Goal: Task Accomplishment & Management: Use online tool/utility

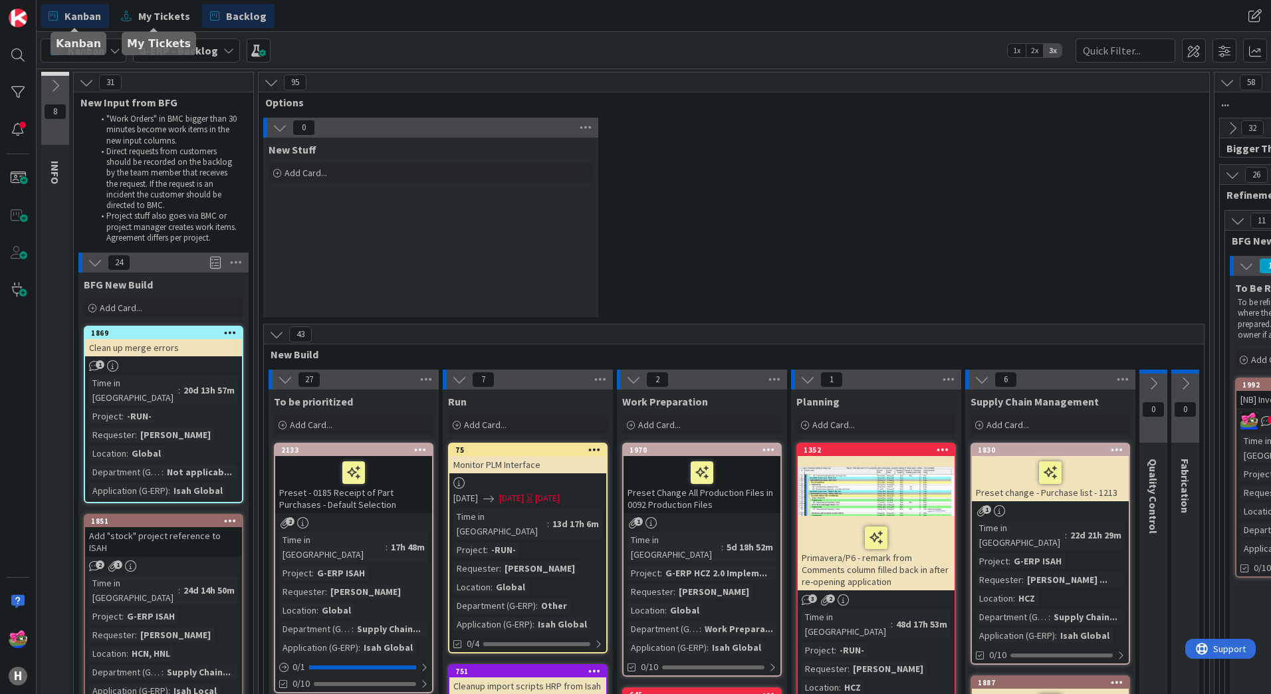
click at [86, 19] on span "Kanban" at bounding box center [82, 16] width 37 height 16
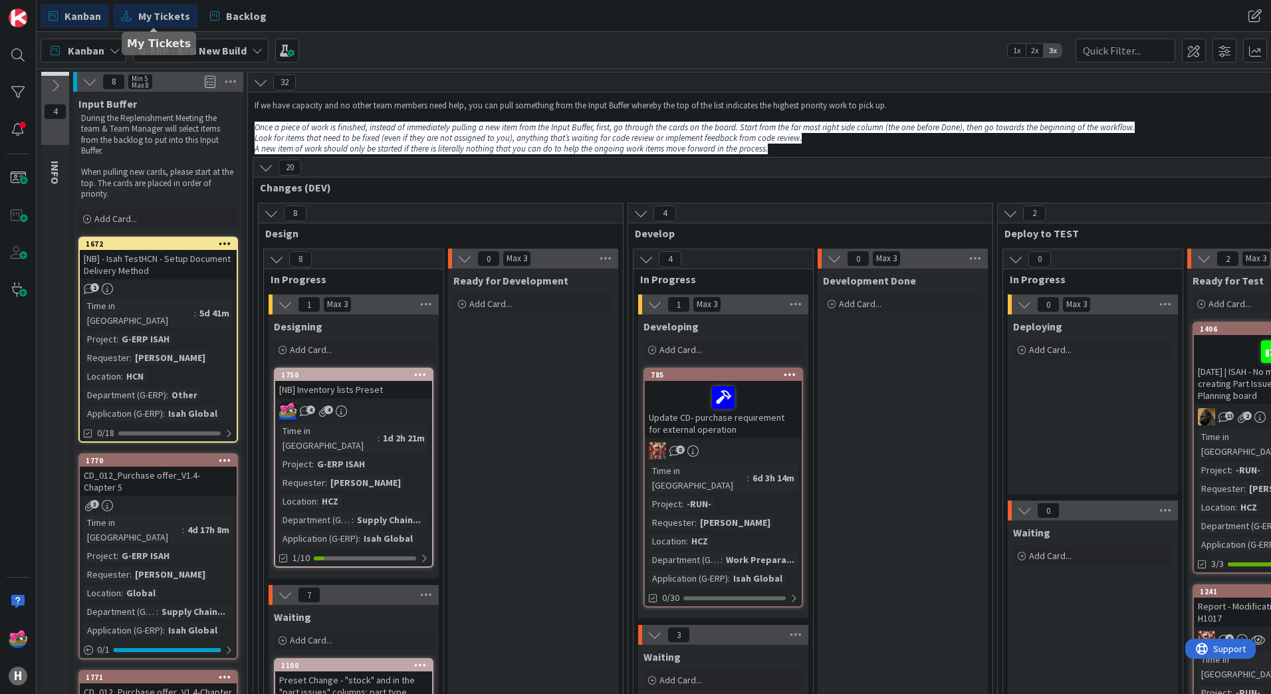
click at [173, 15] on span "My Tickets" at bounding box center [164, 16] width 52 height 16
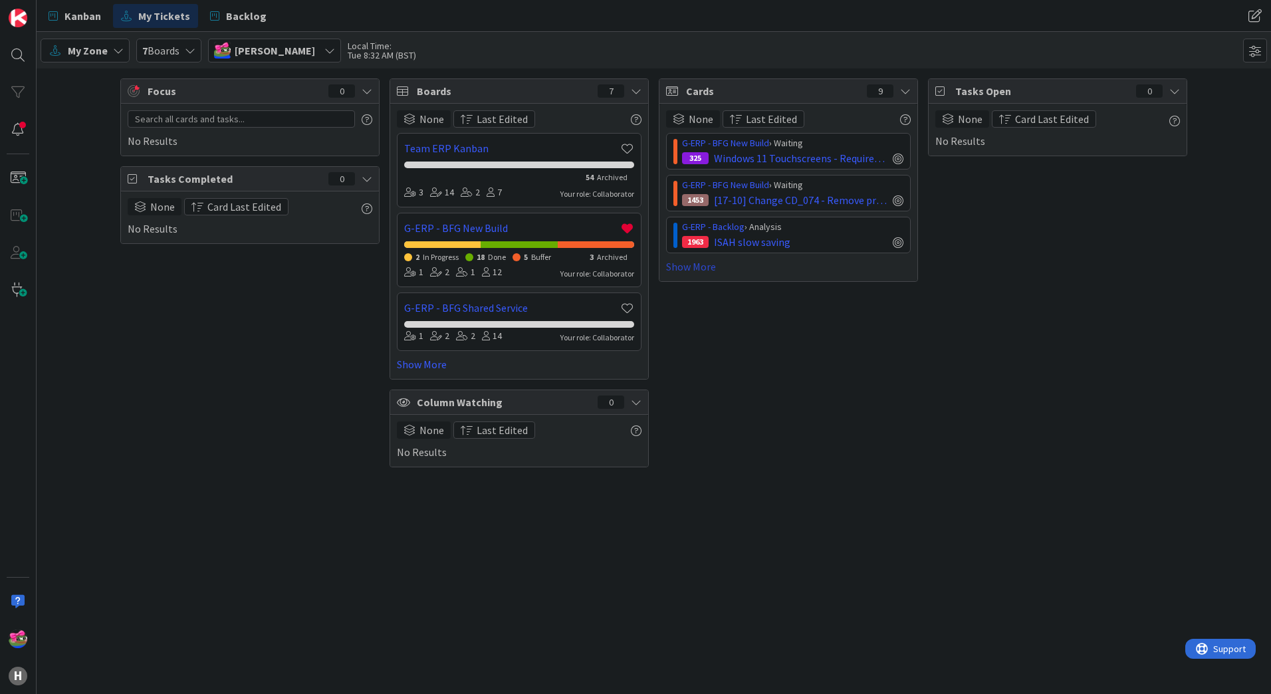
click at [689, 273] on link "Show More" at bounding box center [788, 267] width 245 height 16
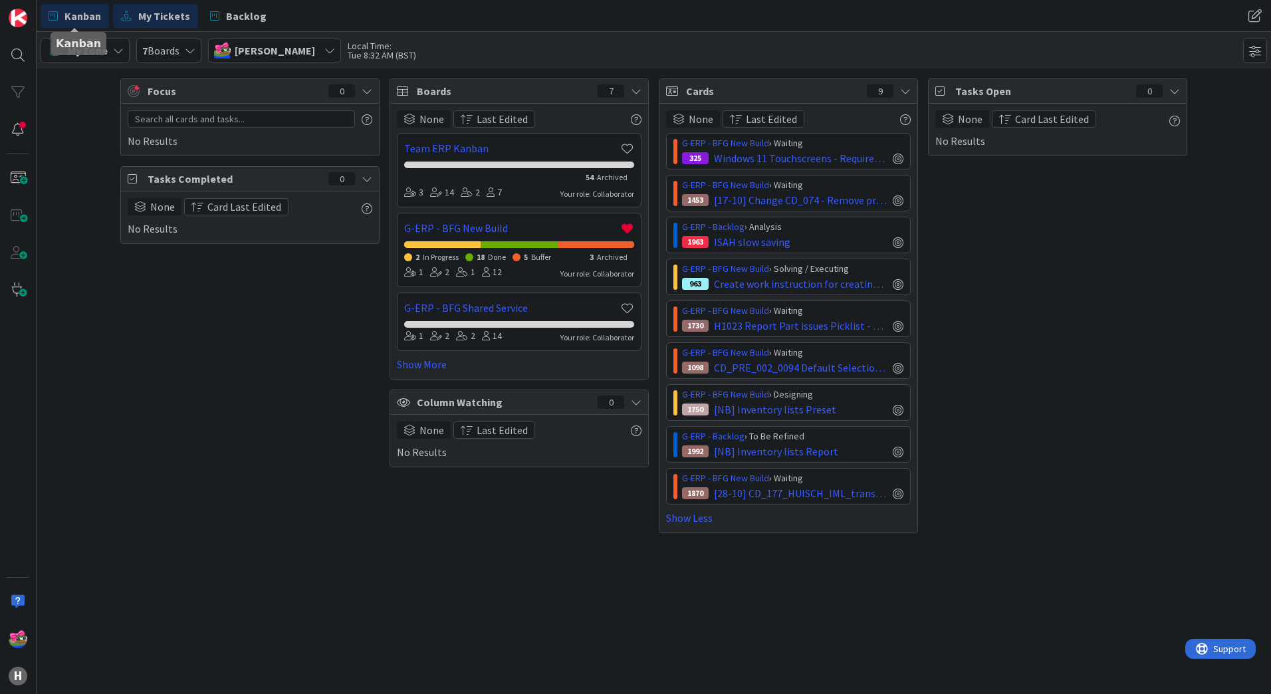
click at [83, 12] on span "Kanban" at bounding box center [82, 16] width 37 height 16
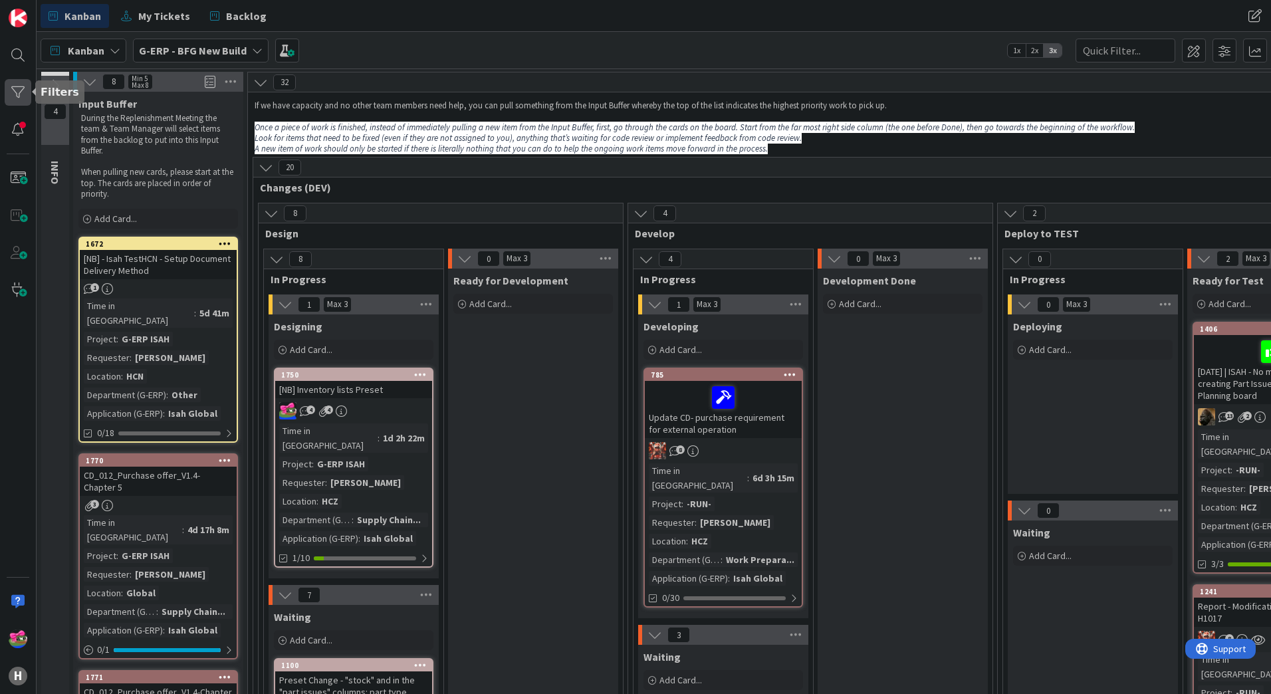
click at [17, 92] on div at bounding box center [18, 92] width 27 height 27
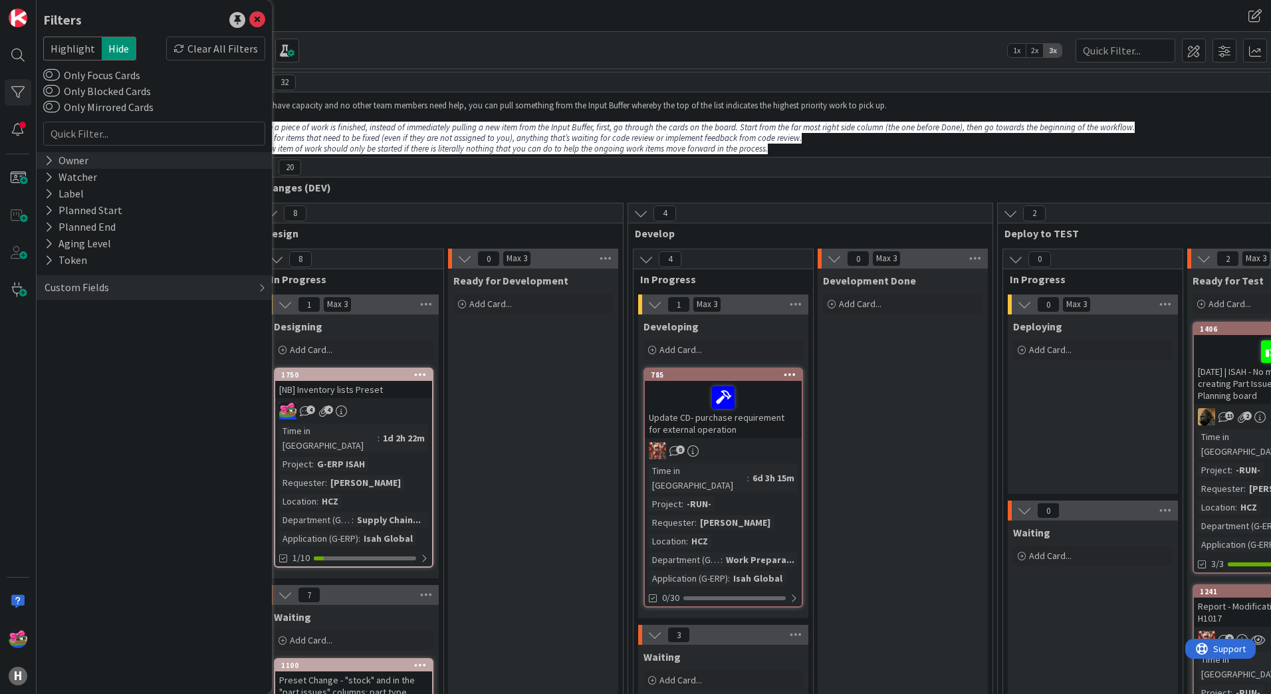
click at [108, 159] on div "Owner" at bounding box center [154, 160] width 235 height 17
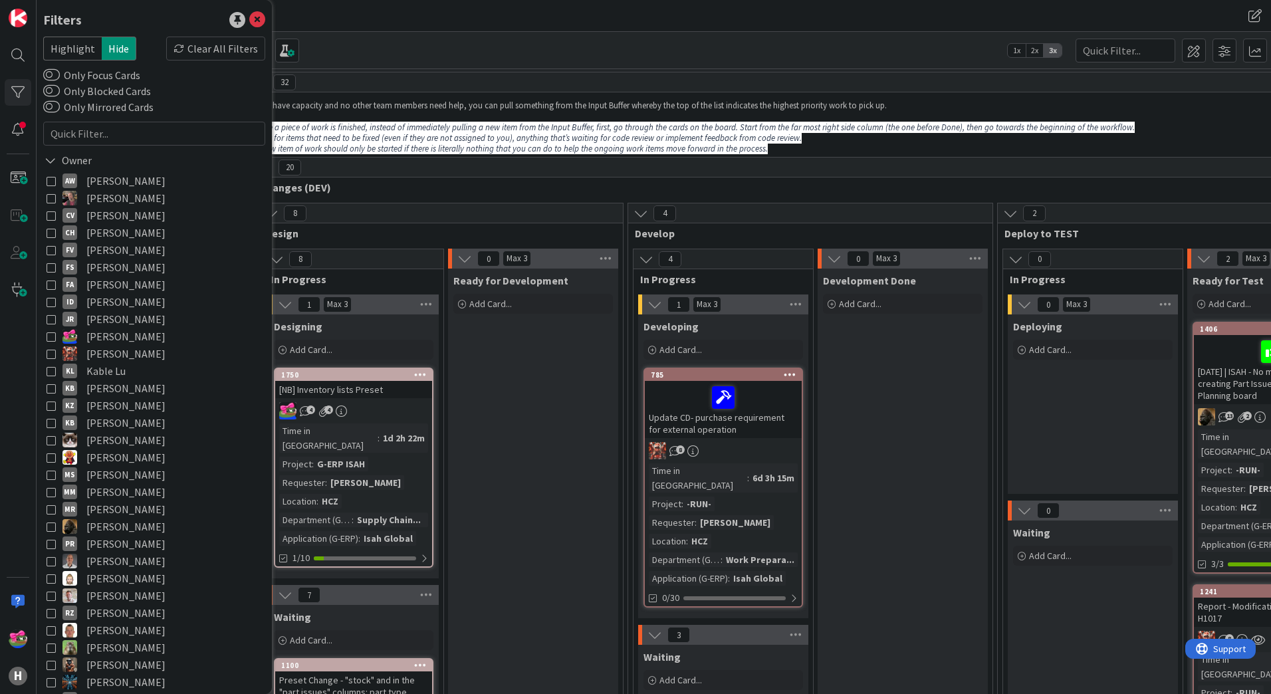
click at [56, 334] on button "[PERSON_NAME]" at bounding box center [154, 336] width 215 height 17
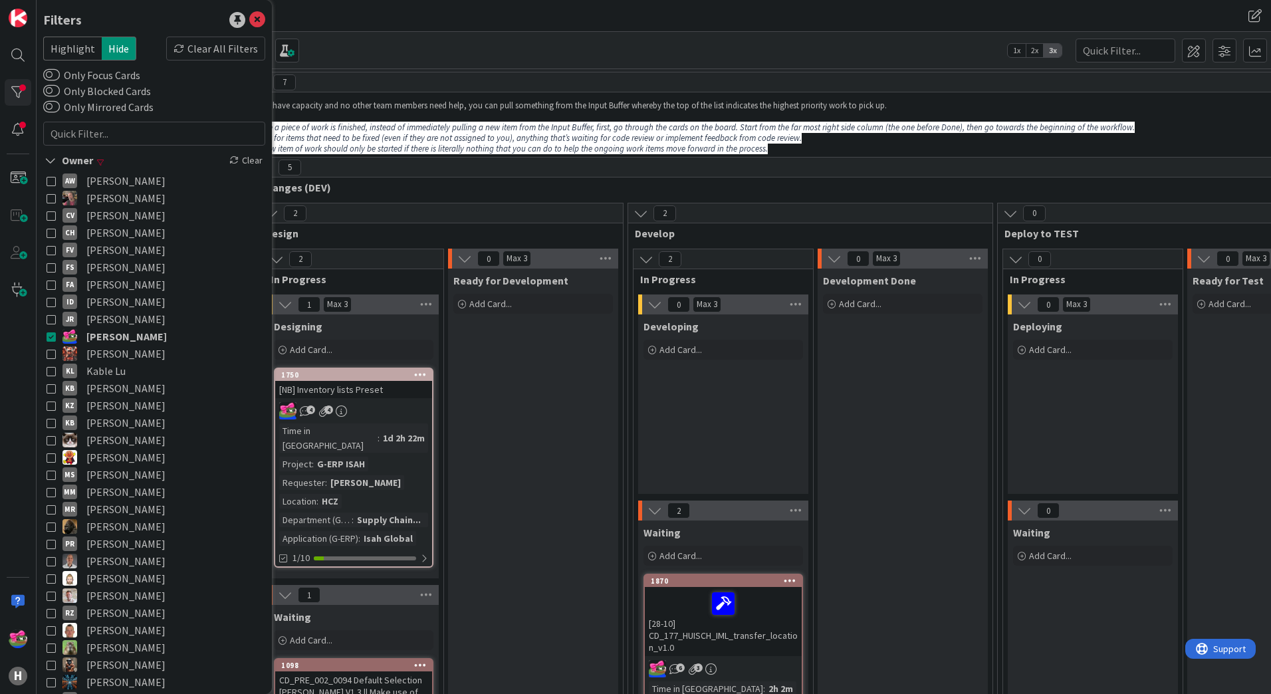
click at [820, 68] on div "Kanban G-ERP - BFG New Build 1x 2x 3x" at bounding box center [654, 50] width 1234 height 37
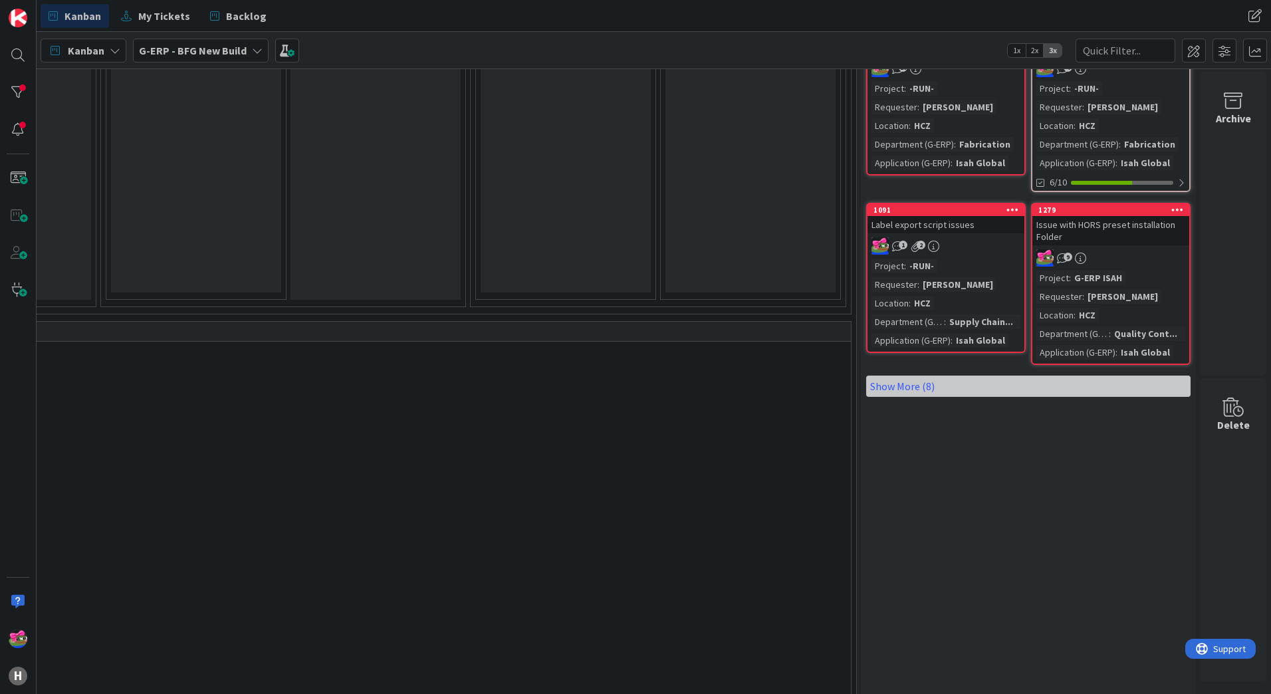
scroll to position [798, 1646]
click at [962, 389] on link "Show More (8)" at bounding box center [1028, 384] width 324 height 21
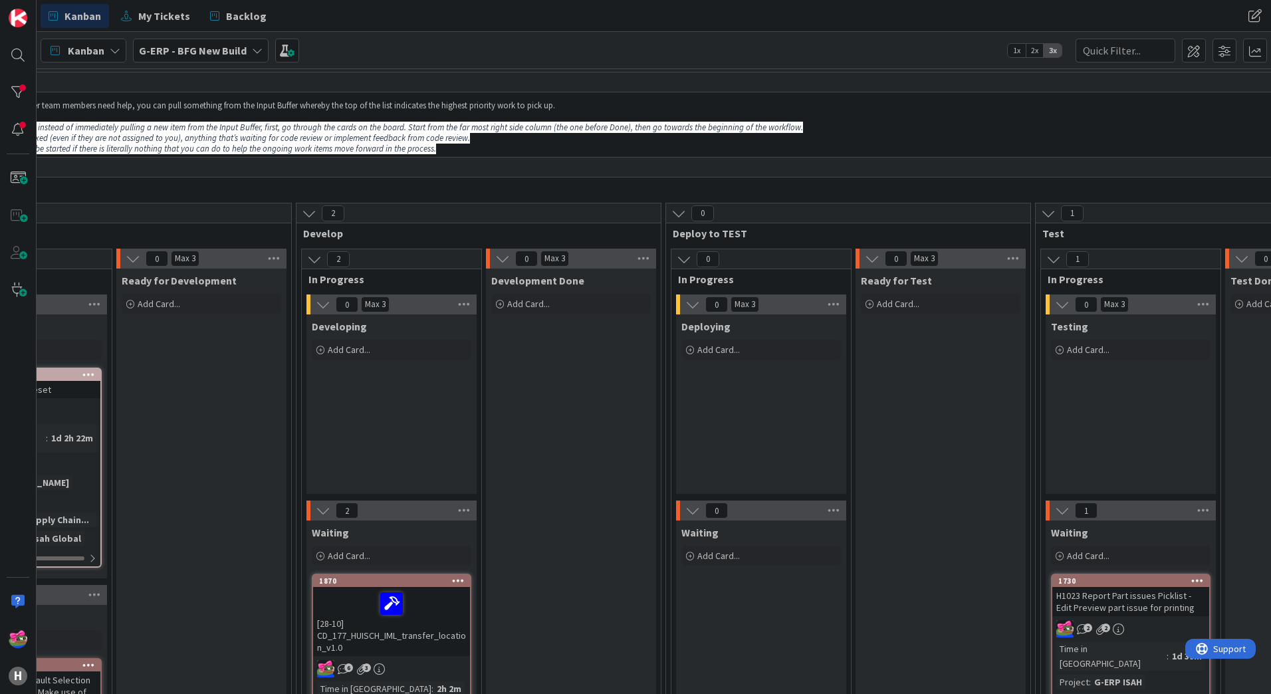
scroll to position [0, 0]
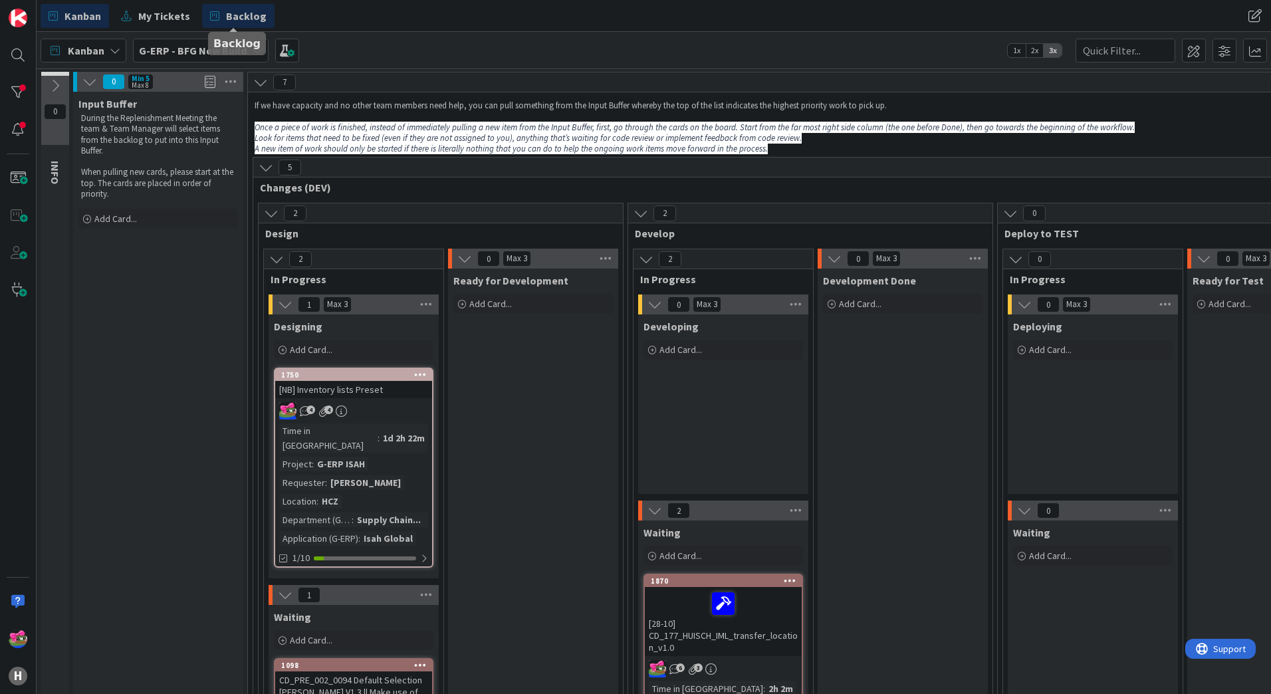
click at [221, 17] on link "Backlog" at bounding box center [238, 16] width 72 height 24
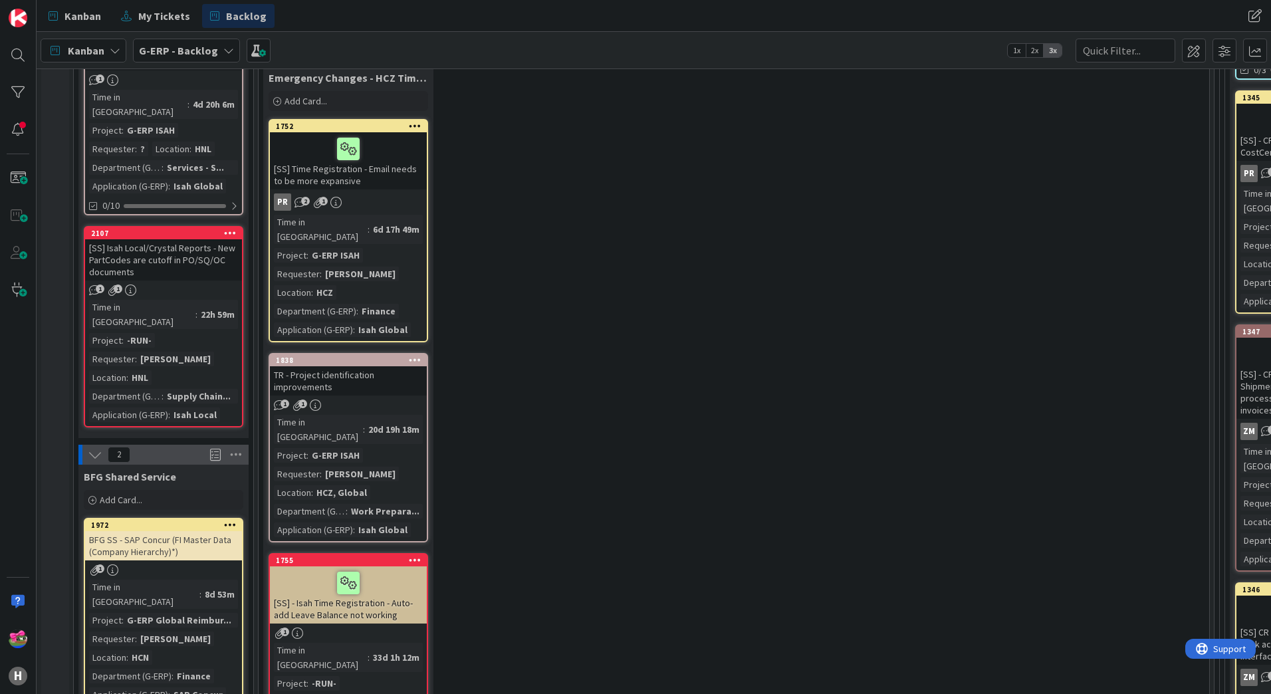
scroll to position [3057, 0]
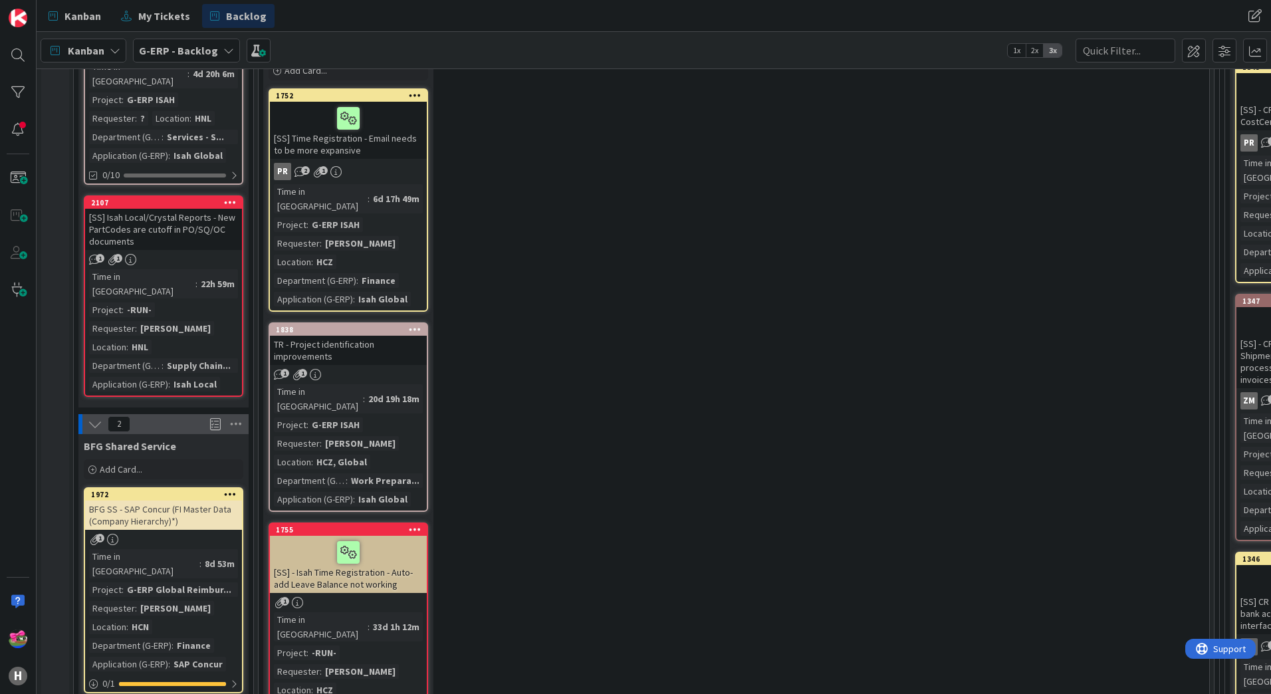
scroll to position [3124, 0]
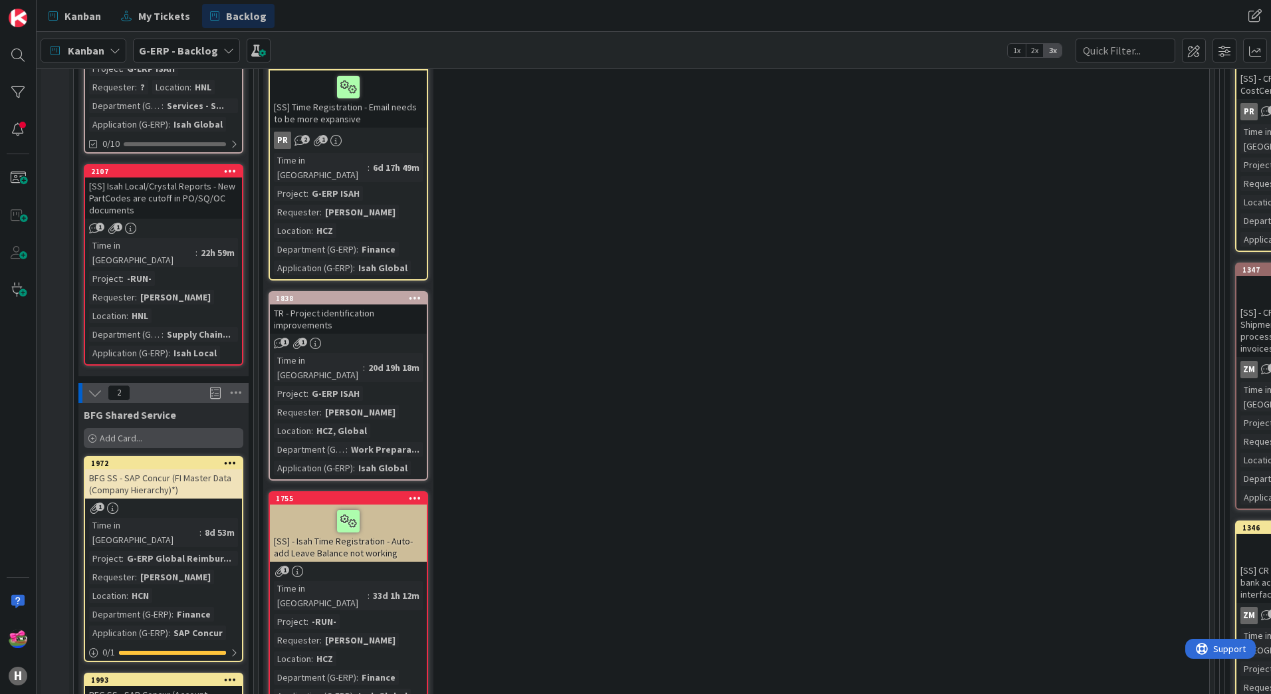
click at [138, 432] on span "Add Card..." at bounding box center [121, 438] width 43 height 12
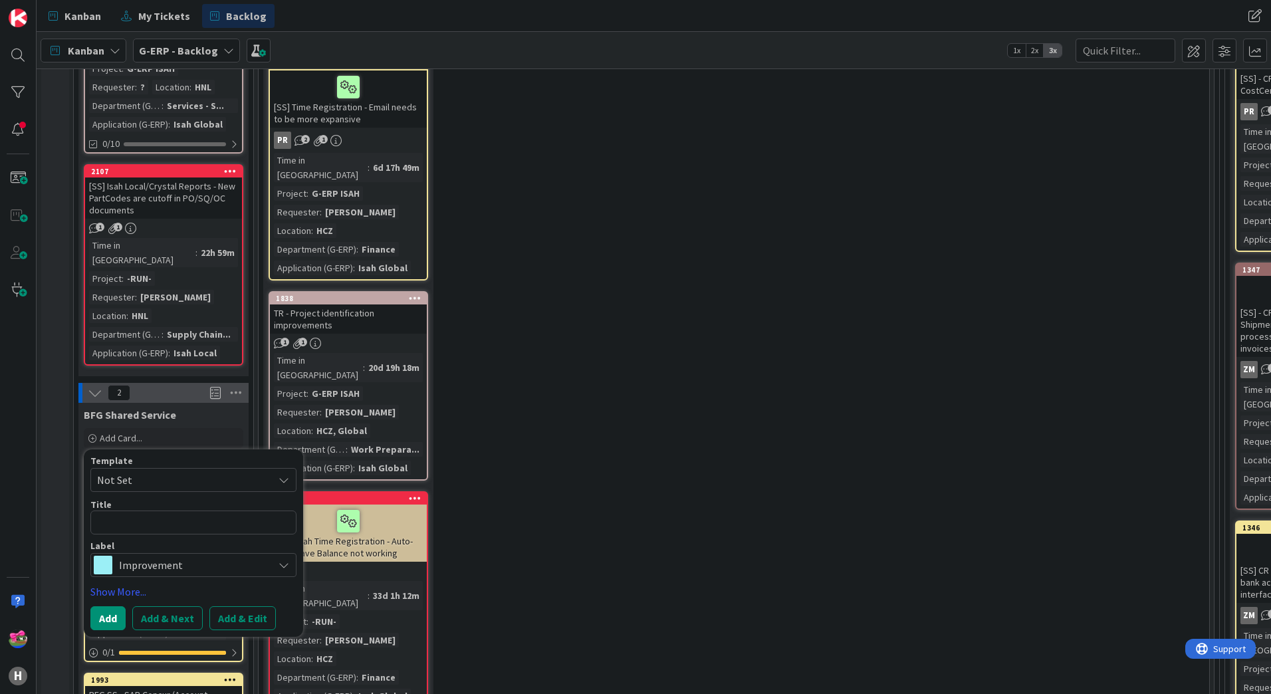
click at [141, 556] on span "Improvement" at bounding box center [193, 565] width 148 height 19
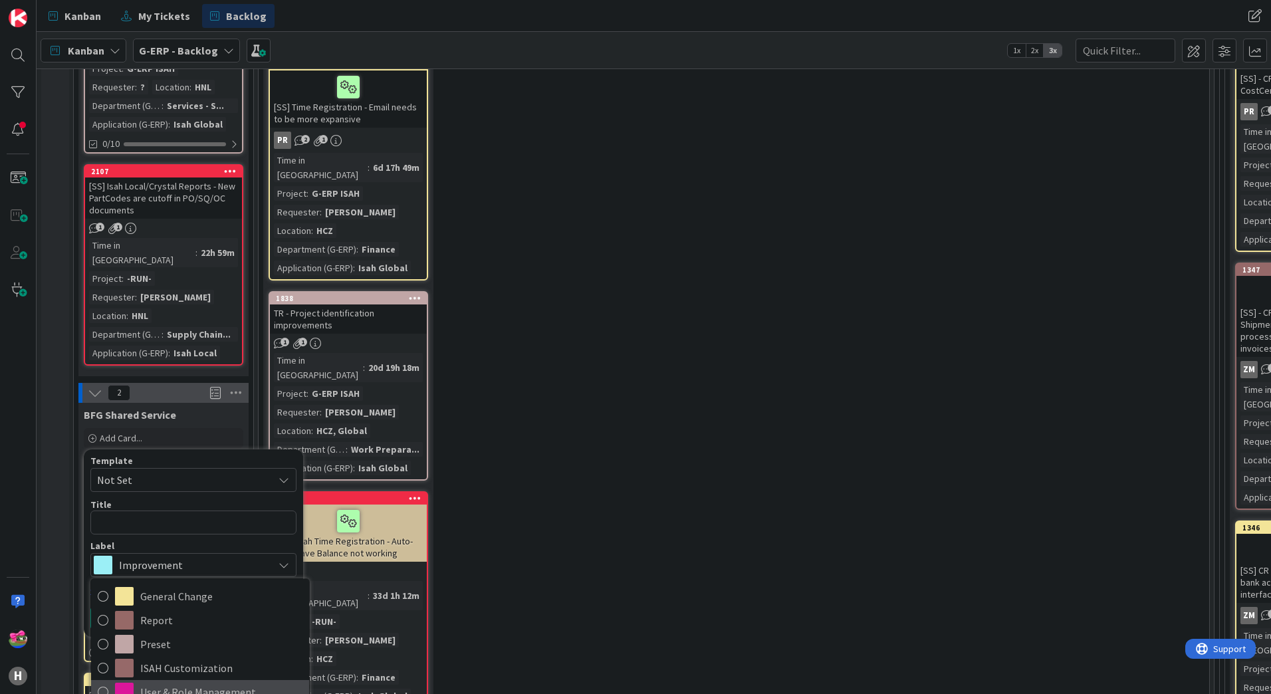
click at [179, 682] on span "User & Role Management" at bounding box center [221, 692] width 162 height 20
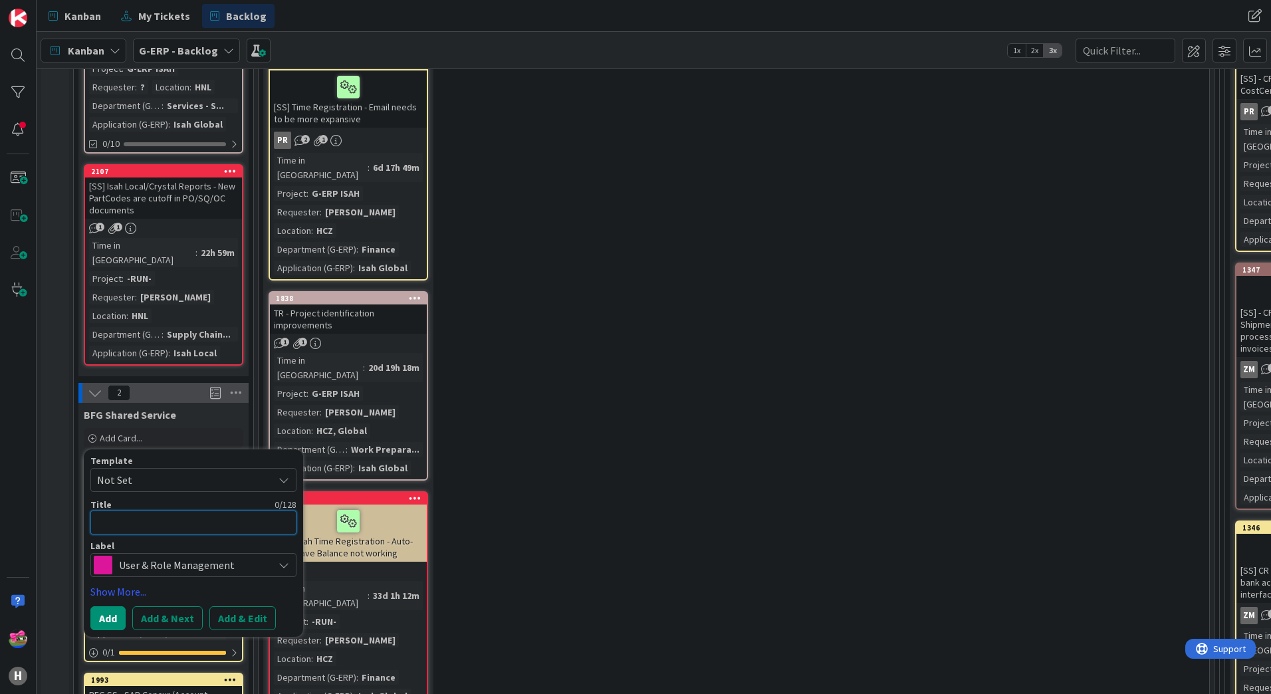
click at [122, 510] on textarea at bounding box center [193, 522] width 206 height 24
click at [128, 510] on textarea at bounding box center [193, 522] width 206 height 24
type textarea "x"
type textarea "I"
type textarea "x"
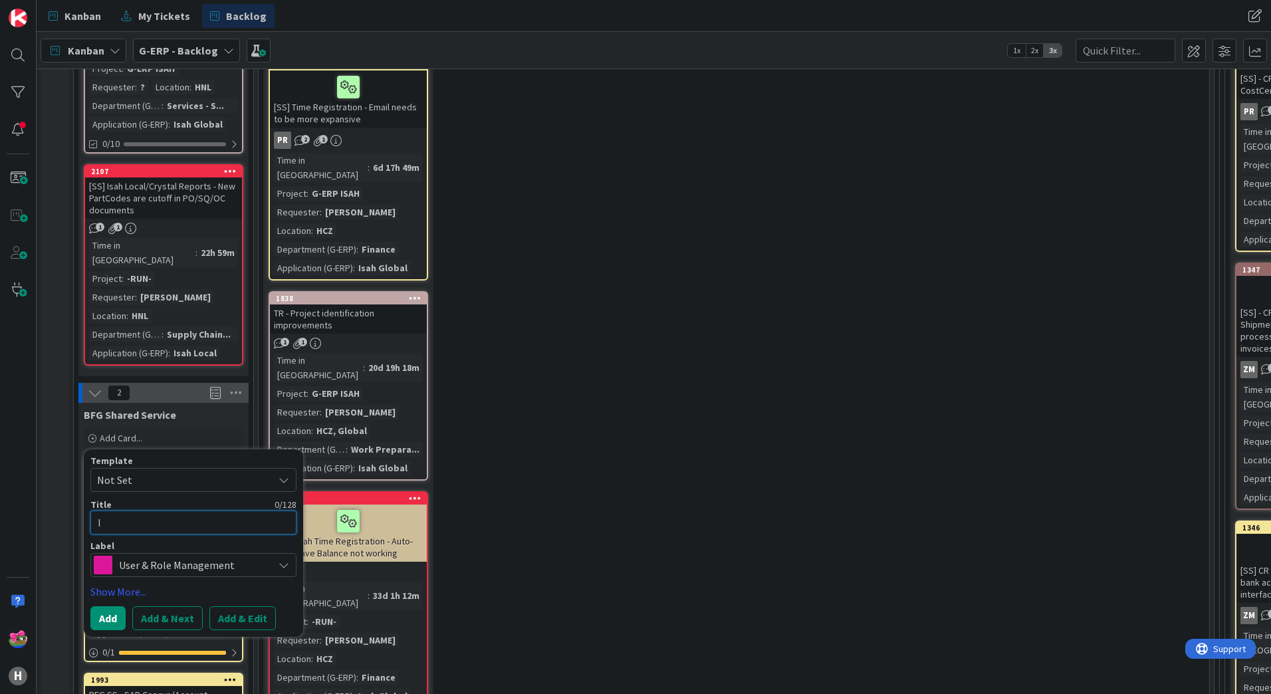
type textarea "IS"
type textarea "x"
type textarea "ISH"
type textarea "x"
type textarea "IS"
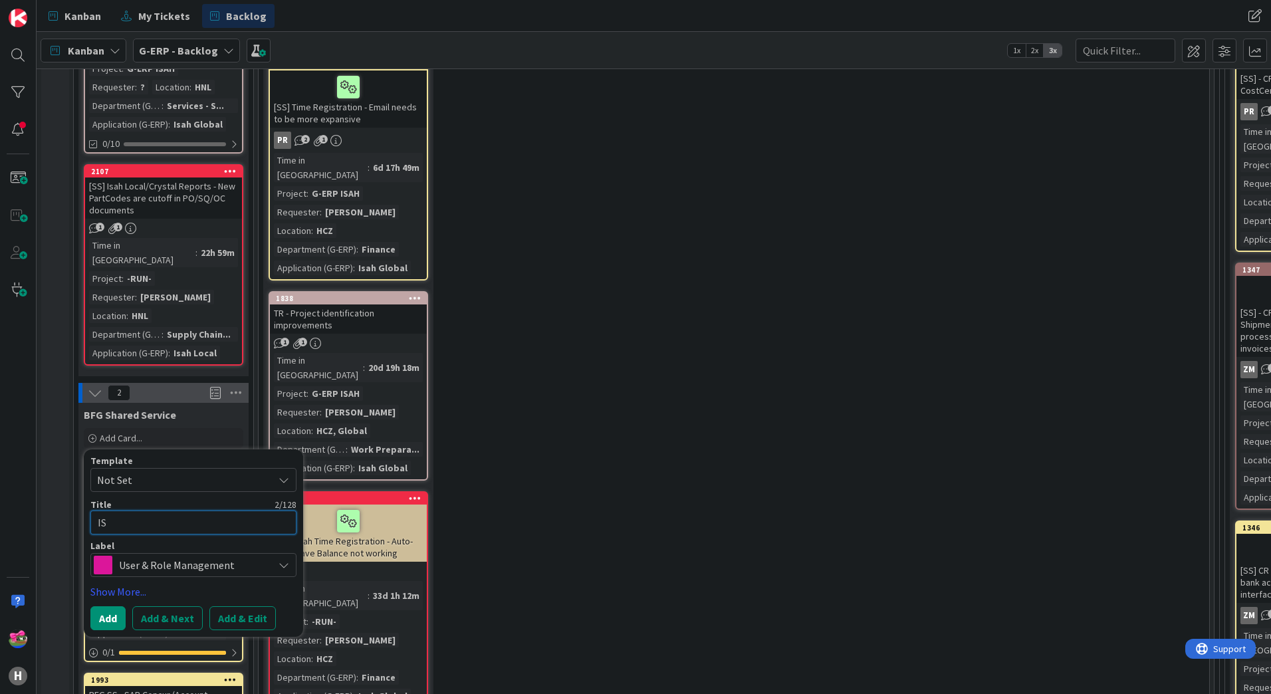
type textarea "x"
type textarea "ISA"
type textarea "x"
type textarea "ISAH"
type textarea "x"
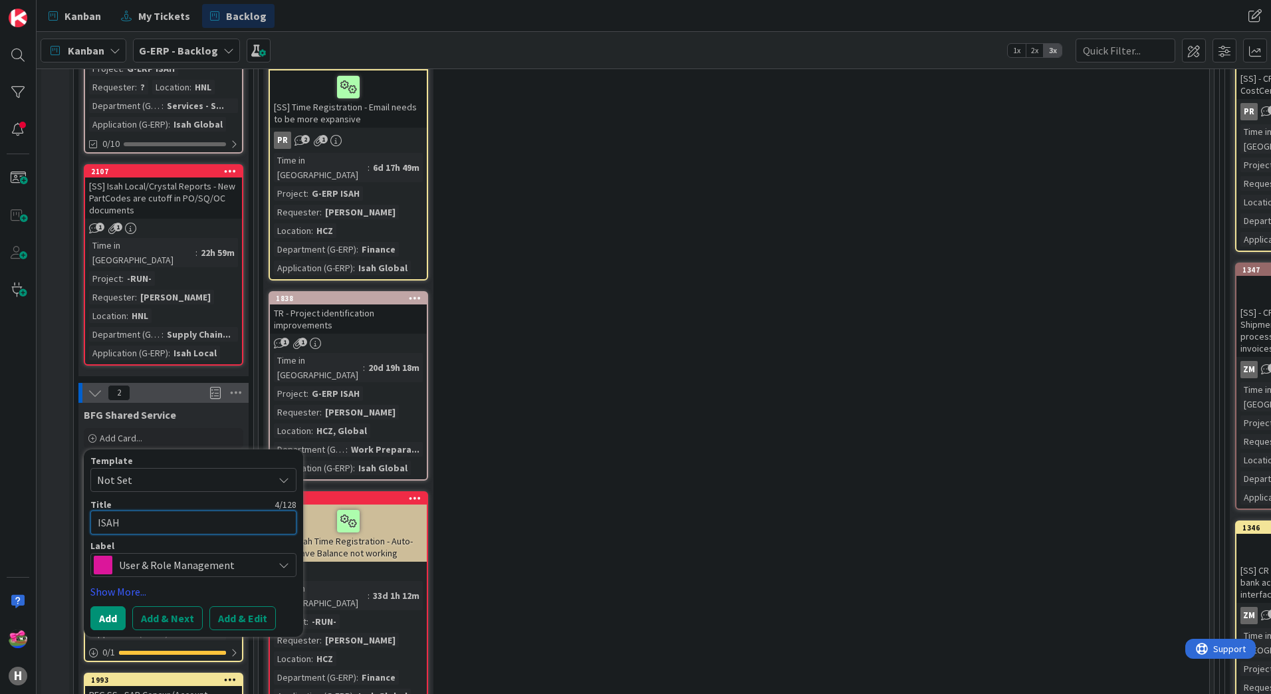
type textarea "ISAH"
type textarea "x"
type textarea "ISAH T"
type textarea "x"
type textarea "ISAH TR"
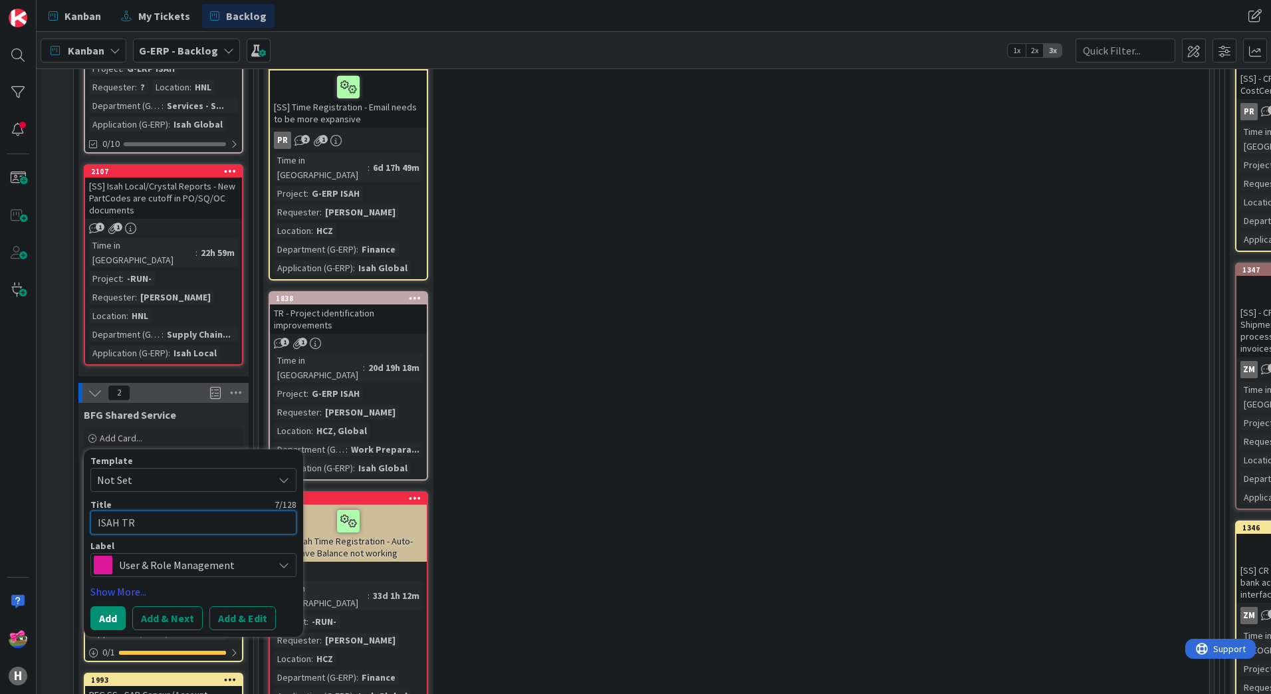
type textarea "x"
type textarea "ISAH TR"
type textarea "x"
type textarea "ISAH TR -"
type textarea "x"
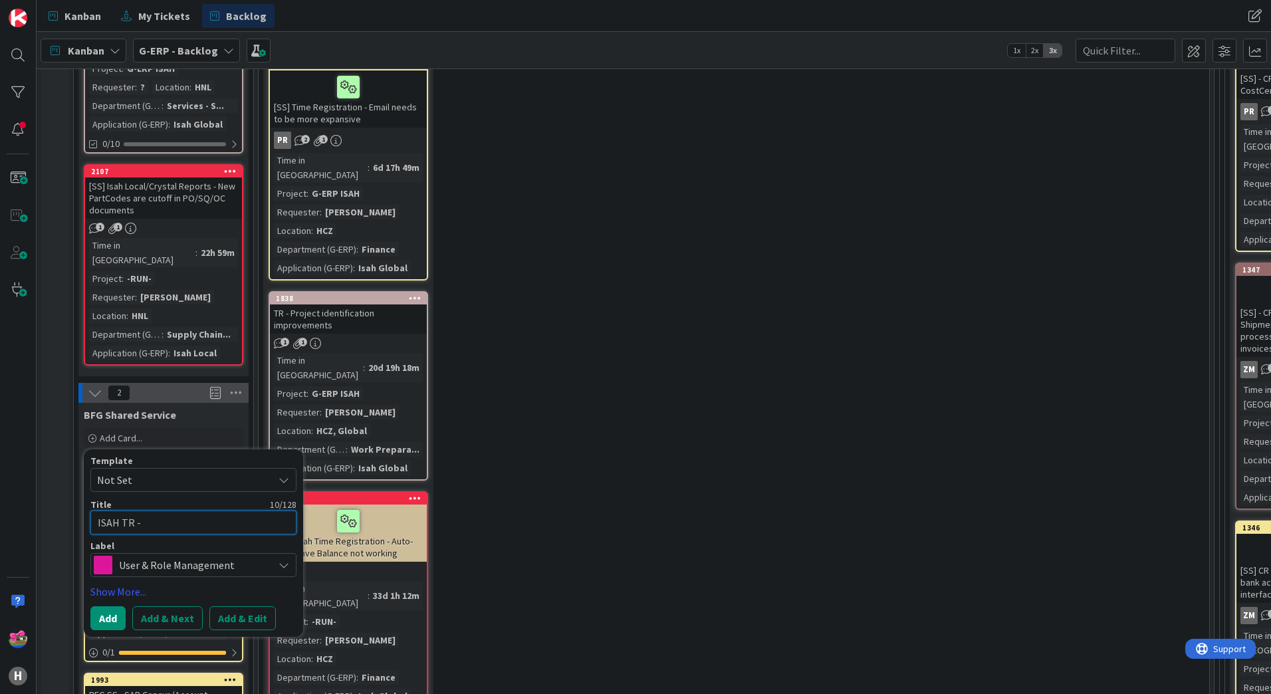
type textarea "ISAH TR - A"
type textarea "x"
type textarea "ISAH TR - Ad"
type textarea "x"
type textarea "ISAH TR - Add"
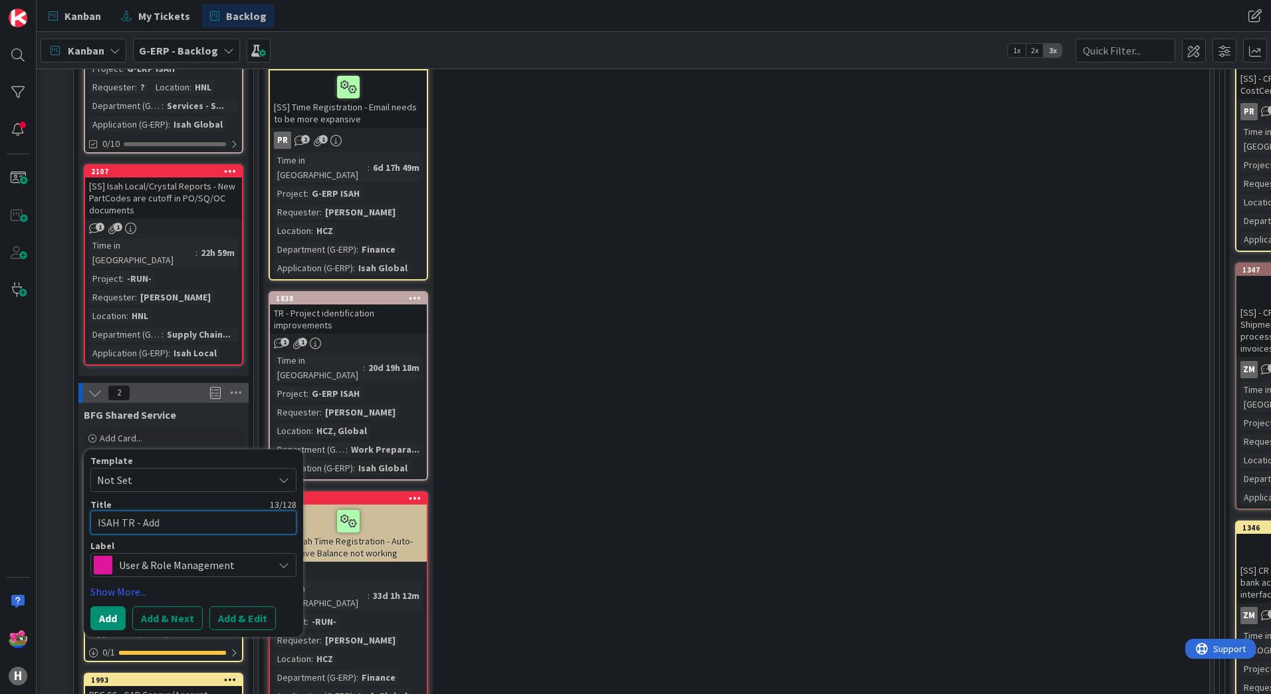
type textarea "x"
type textarea "ISAH TR - Add"
type textarea "x"
type textarea "ISAH TR - Add"
type textarea "x"
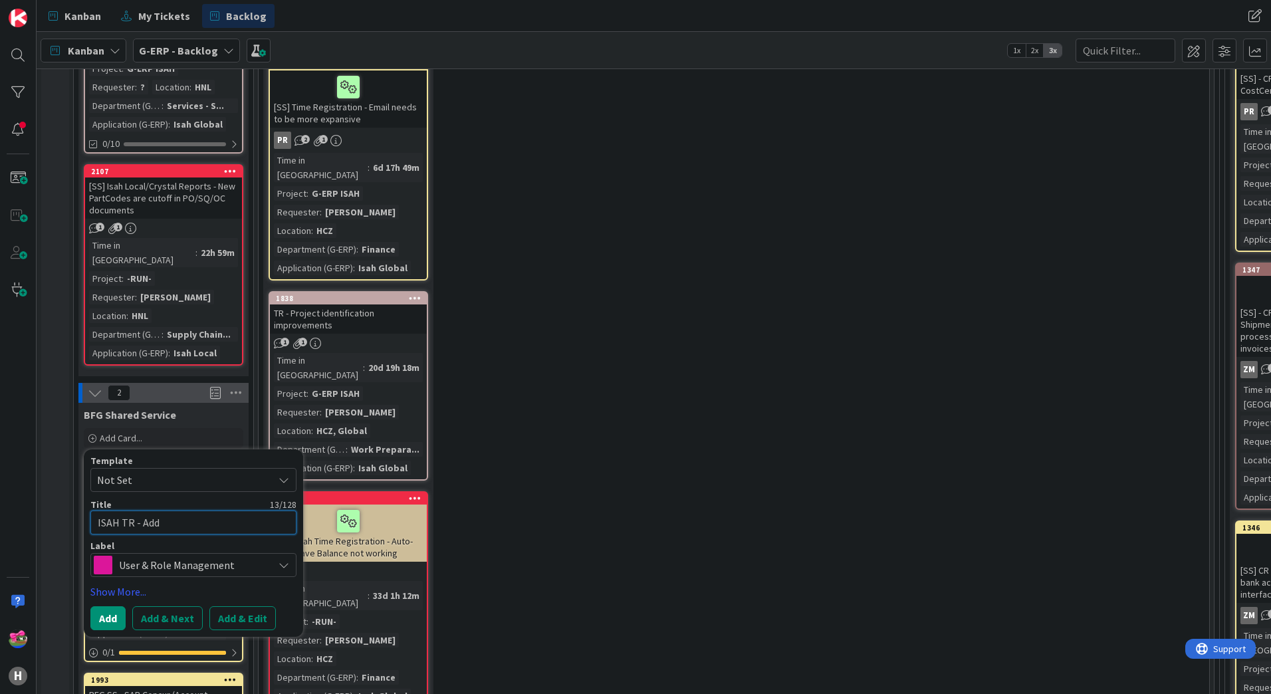
type textarea "ISAH TR - Ad"
type textarea "x"
type textarea "ISAH TR - A"
type textarea "x"
type textarea "ISAH TR -"
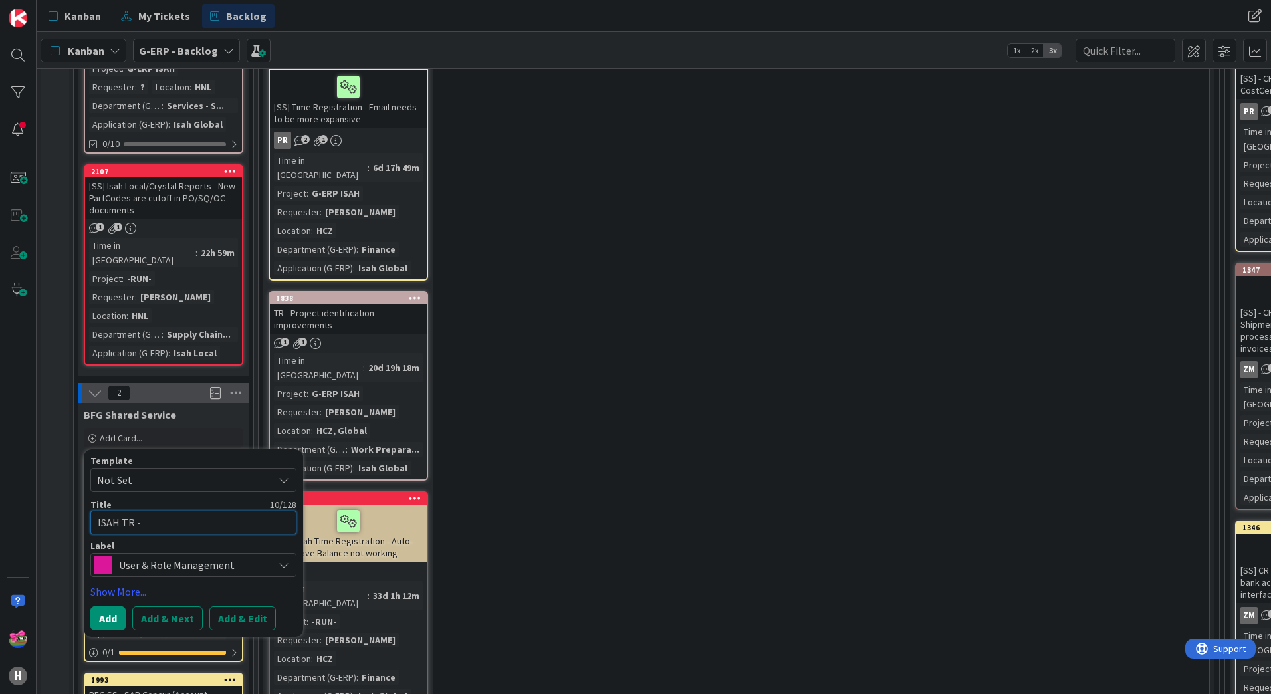
type textarea "x"
type textarea "ISAH TR - C"
type textarea "x"
type textarea "ISAH TR - Cr"
type textarea "x"
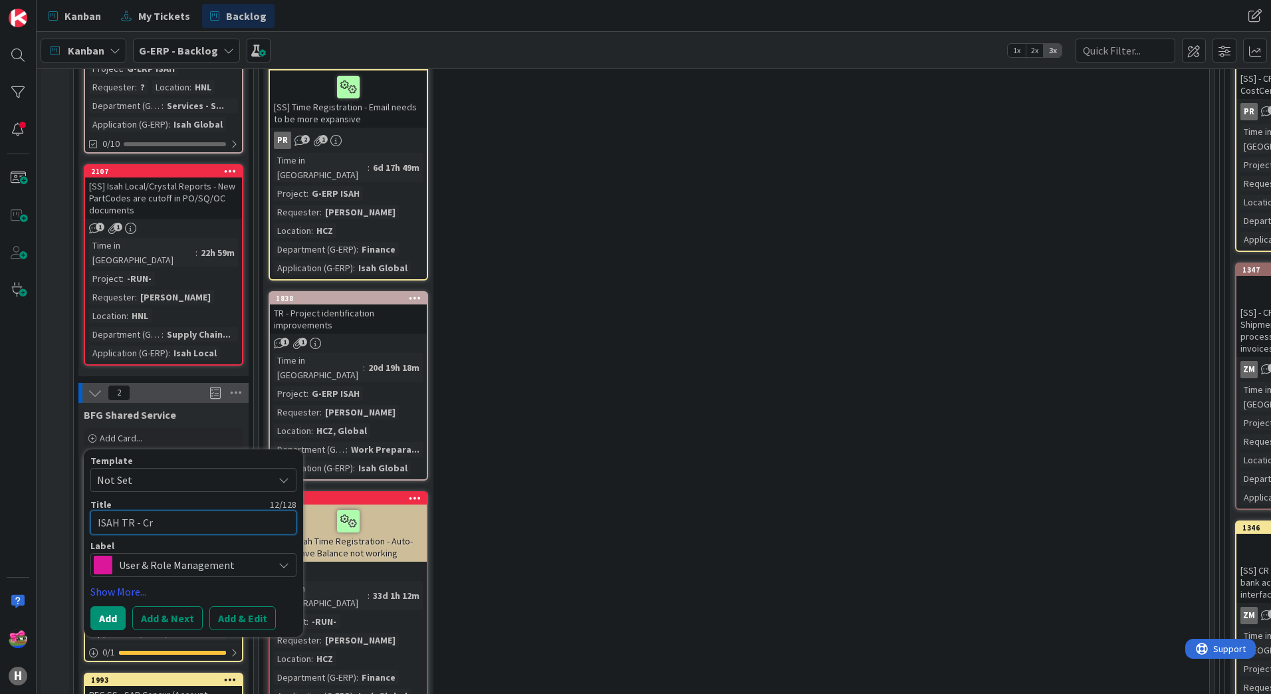
type textarea "ISAH TR - Cre"
type textarea "x"
type textarea "ISAH TR - Creat"
type textarea "x"
type textarea "ISAH TR - Create"
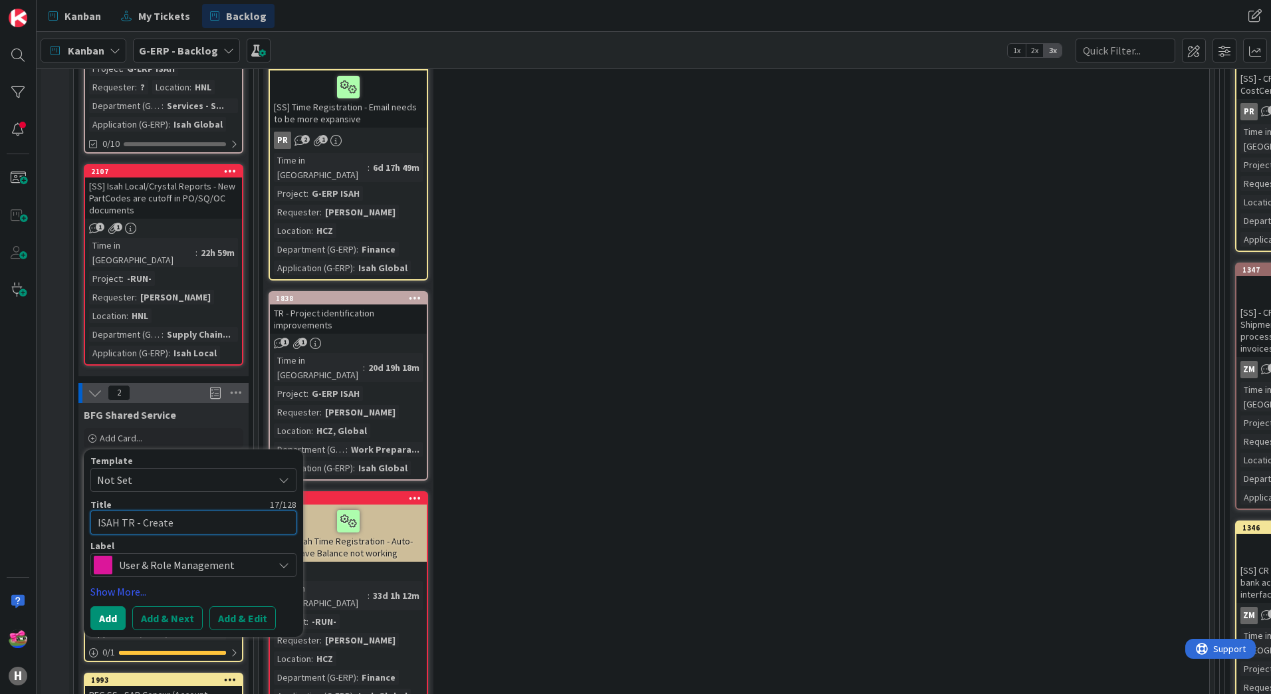
type textarea "x"
type textarea "ISAH TR - Create"
type textarea "x"
type textarea "ISAH TR - Create C"
type textarea "x"
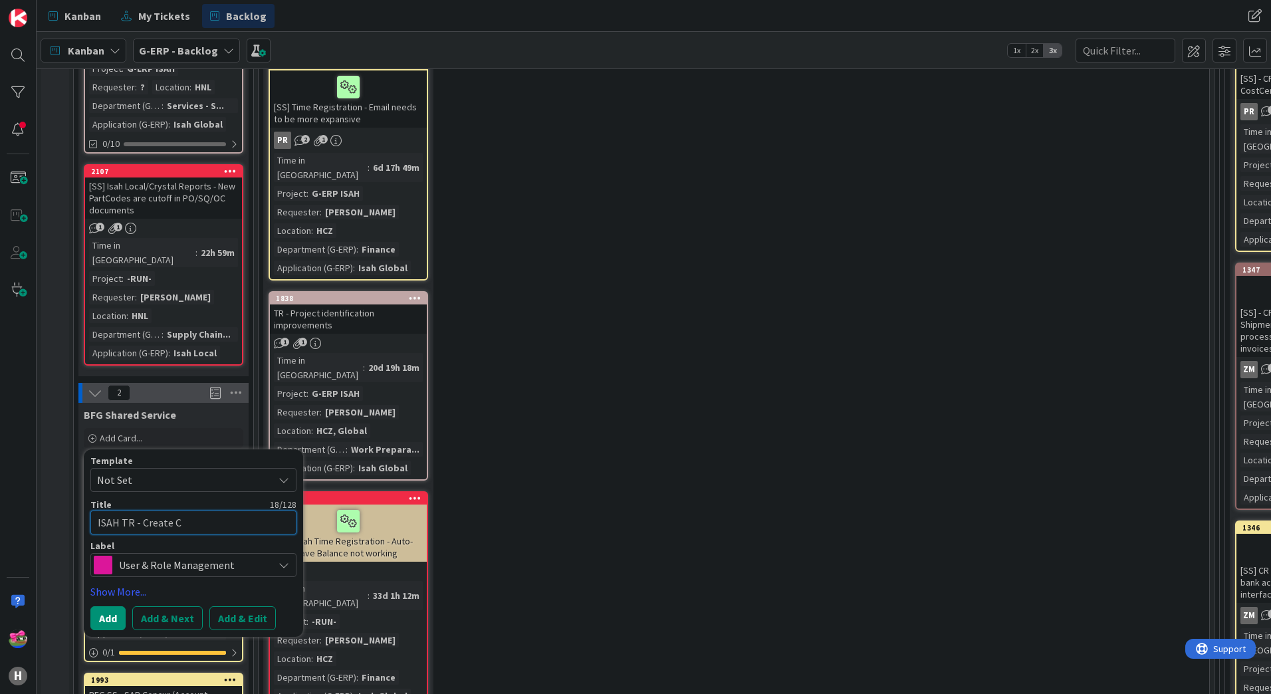
type textarea "ISAH TR - Create"
type textarea "x"
type textarea "ISAH TR - Create r"
type textarea "x"
type textarea "ISAH TR - Create ro"
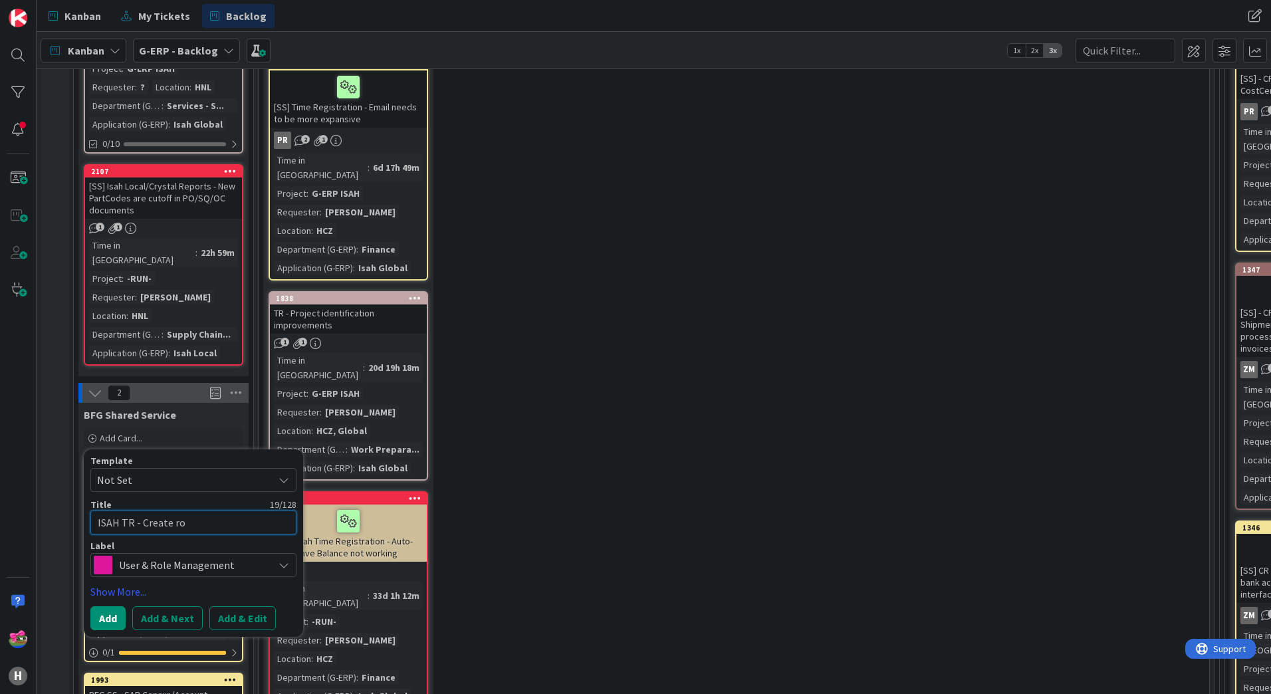
type textarea "x"
type textarea "ISAH TR - Create rol"
type textarea "x"
type textarea "ISAH TR - Create role"
type textarea "x"
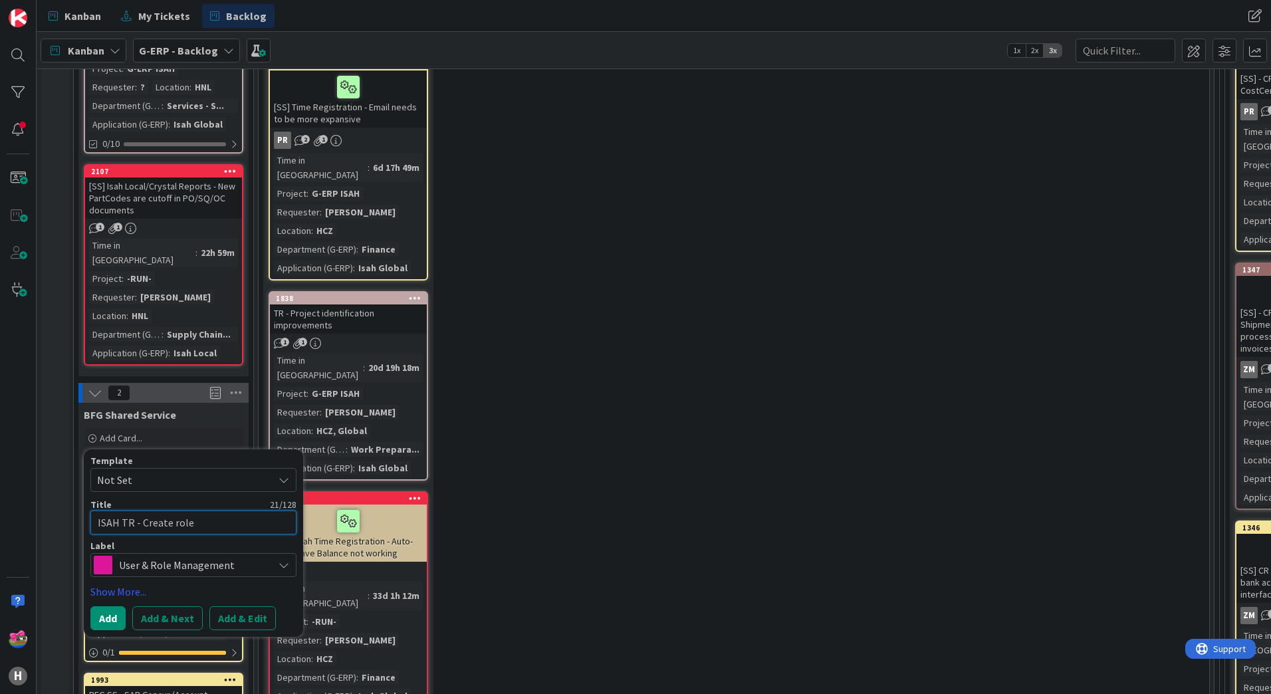
type textarea "ISAH TR - Create role"
type textarea "x"
type textarea "ISAH TR - Create role T"
type textarea "x"
type textarea "ISAH TR - Create role TI"
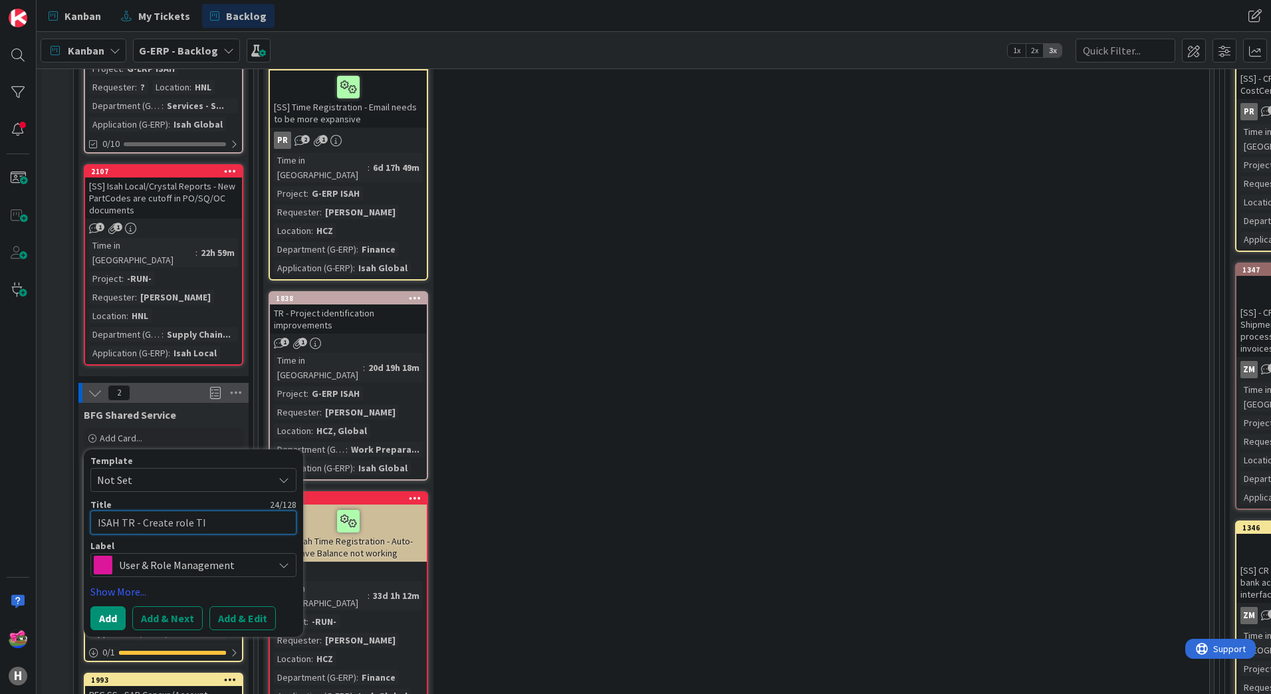
type textarea "x"
type textarea "ISAH TR - Create role [PERSON_NAME]"
type textarea "x"
type textarea "ISAH TR - Create role TIME"
type textarea "x"
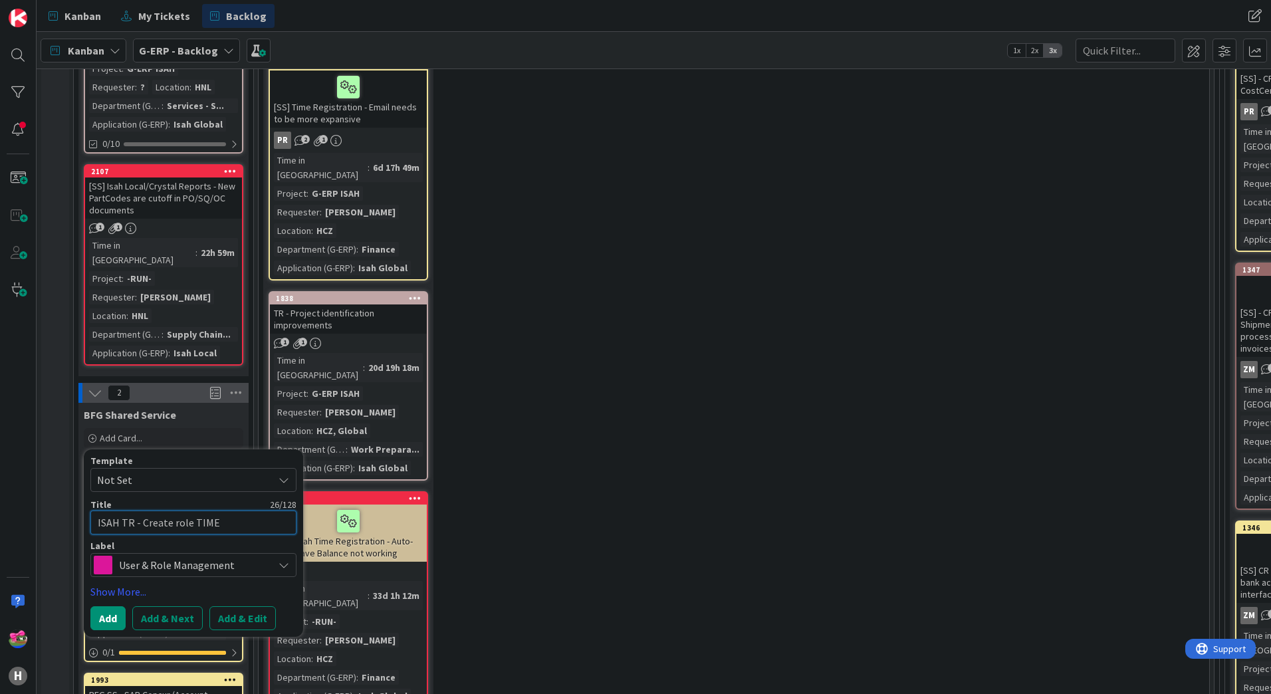
type textarea "ISAH TR - Create role [PERSON_NAME]"
type textarea "x"
type textarea "ISAH TR - Create role TI"
type textarea "x"
type textarea "ISAH TR - Create role T"
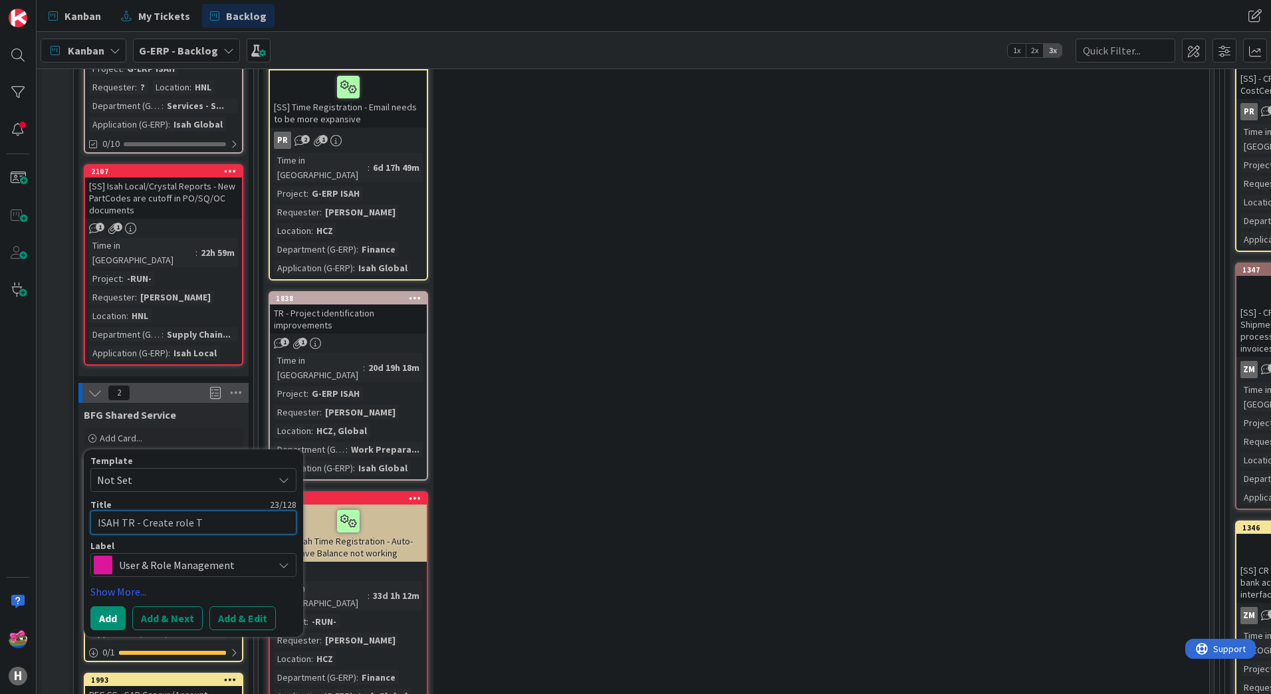
type textarea "x"
type textarea "ISAH TR - Create role Ti"
type textarea "x"
type textarea "ISAH TR - Create role [PERSON_NAME]"
type textarea "x"
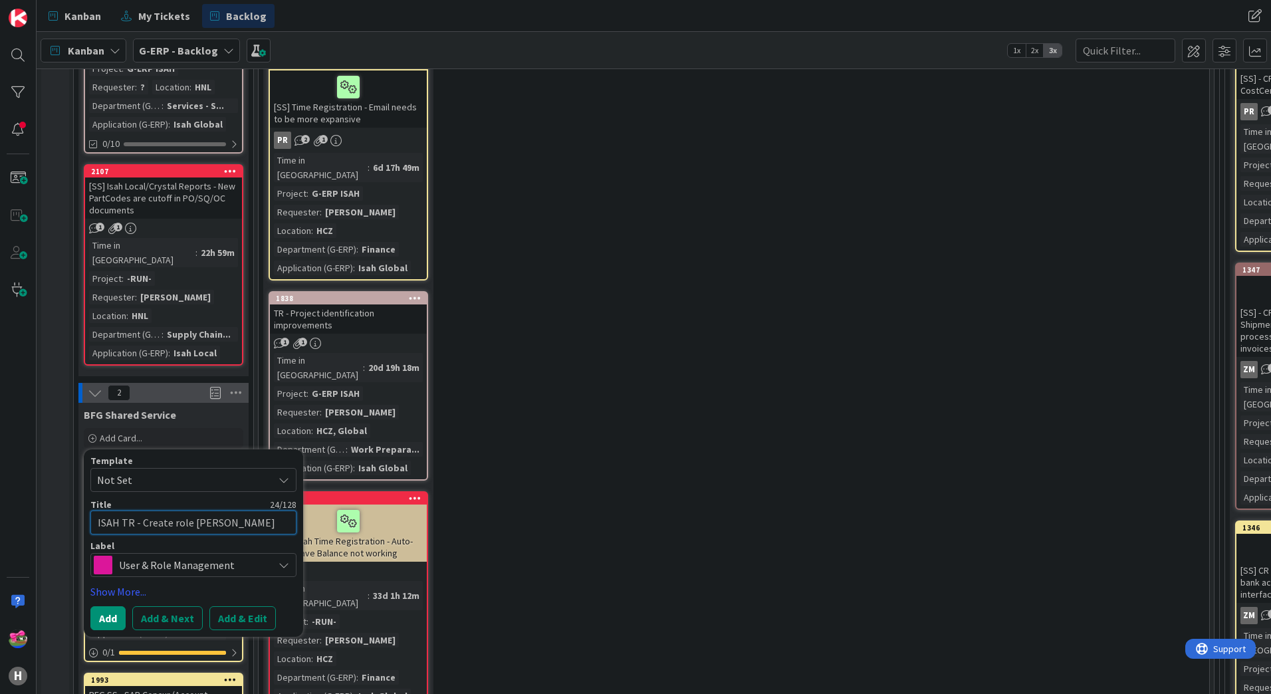
type textarea "ISAH TR - Create role Time"
type textarea "x"
type textarea "ISAH TR - Create role Time"
type textarea "x"
type textarea "ISAH TR - Create role Time R"
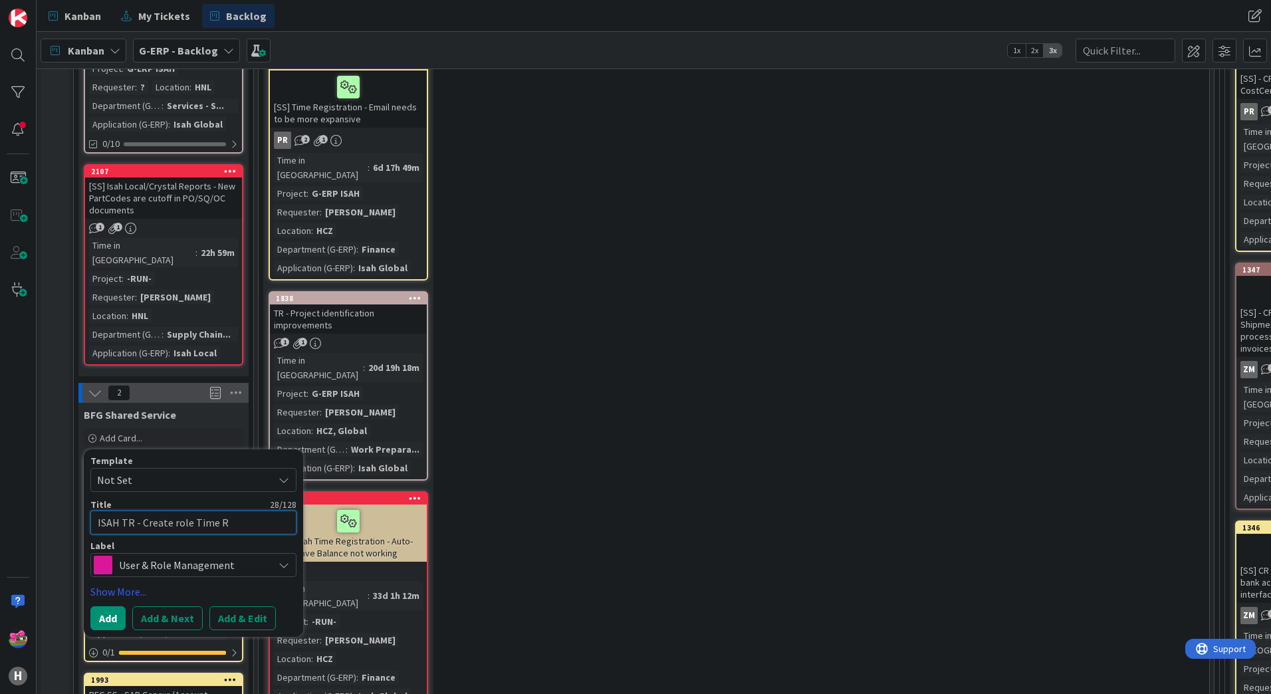
type textarea "x"
type textarea "ISAH TR - Create role Time Re"
type textarea "x"
type textarea "ISAH TR - Create role Time Reg"
type textarea "x"
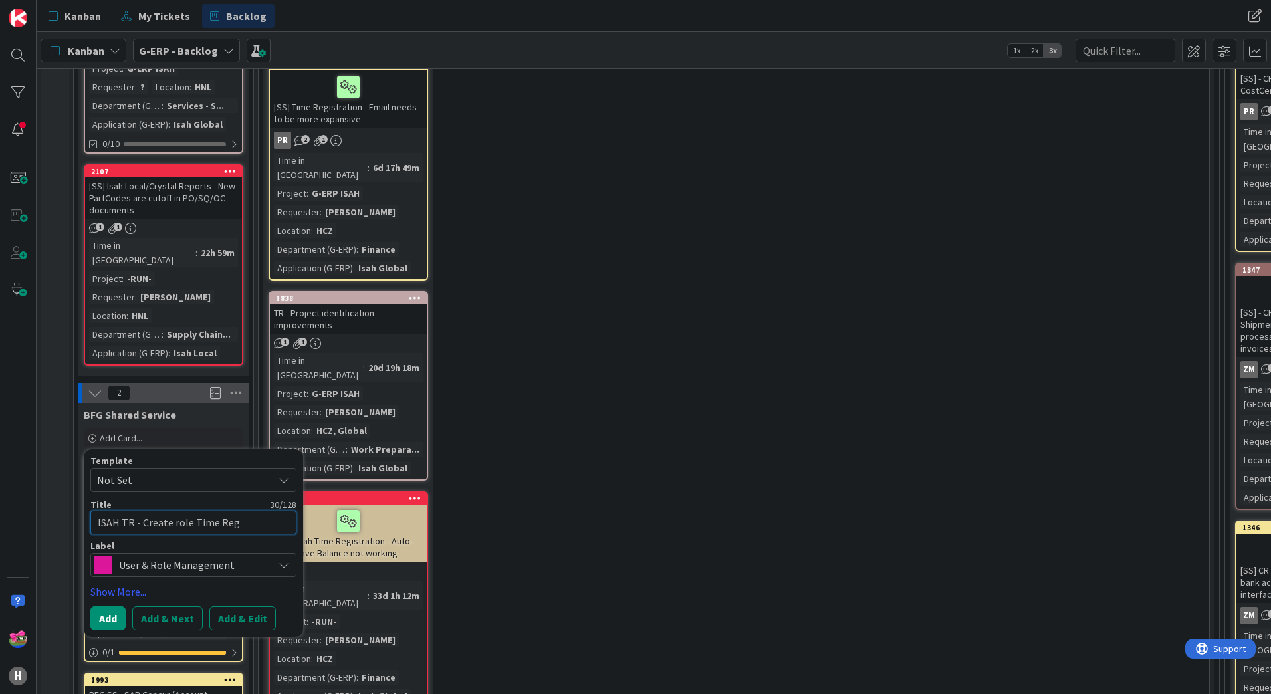
type textarea "ISAH TR - Create role Time Regi"
type textarea "x"
type textarea "ISAH TR - Create role Time Regis"
type textarea "x"
type textarea "ISAH TR - Create role Time Regist"
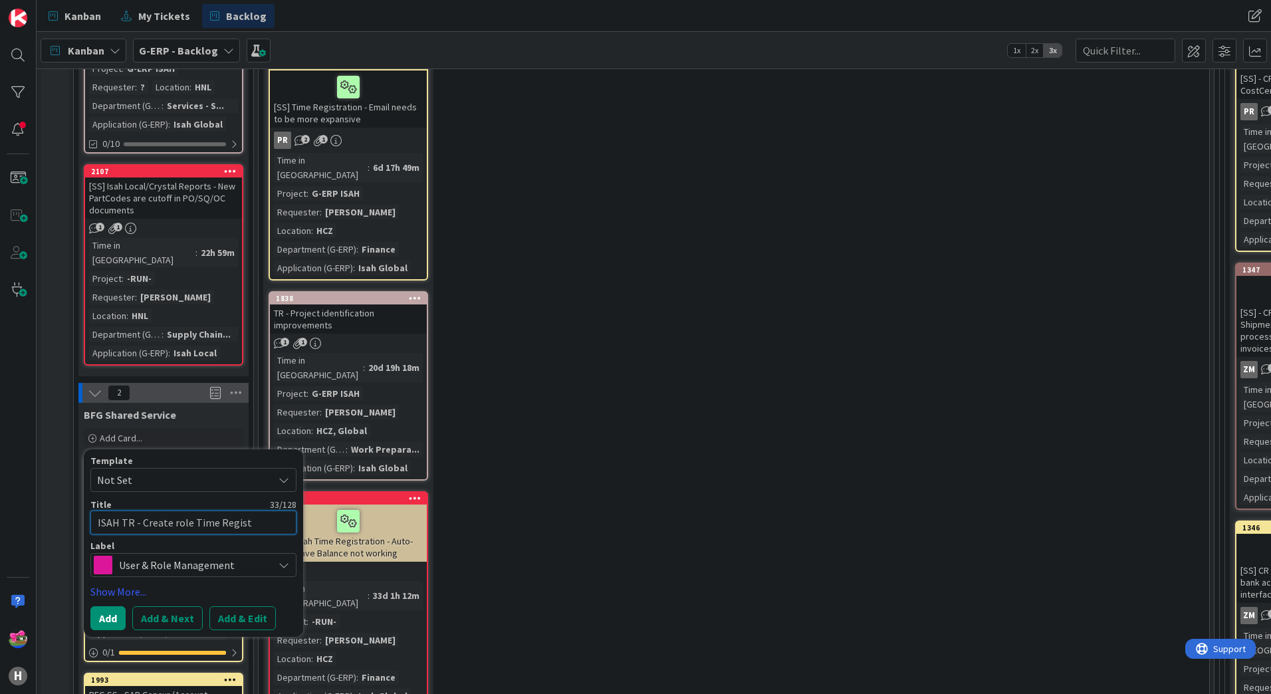
type textarea "x"
type textarea "ISAH TR - Create role Time Registr"
type textarea "x"
type textarea "ISAH TR - Create role Time Registra"
type textarea "x"
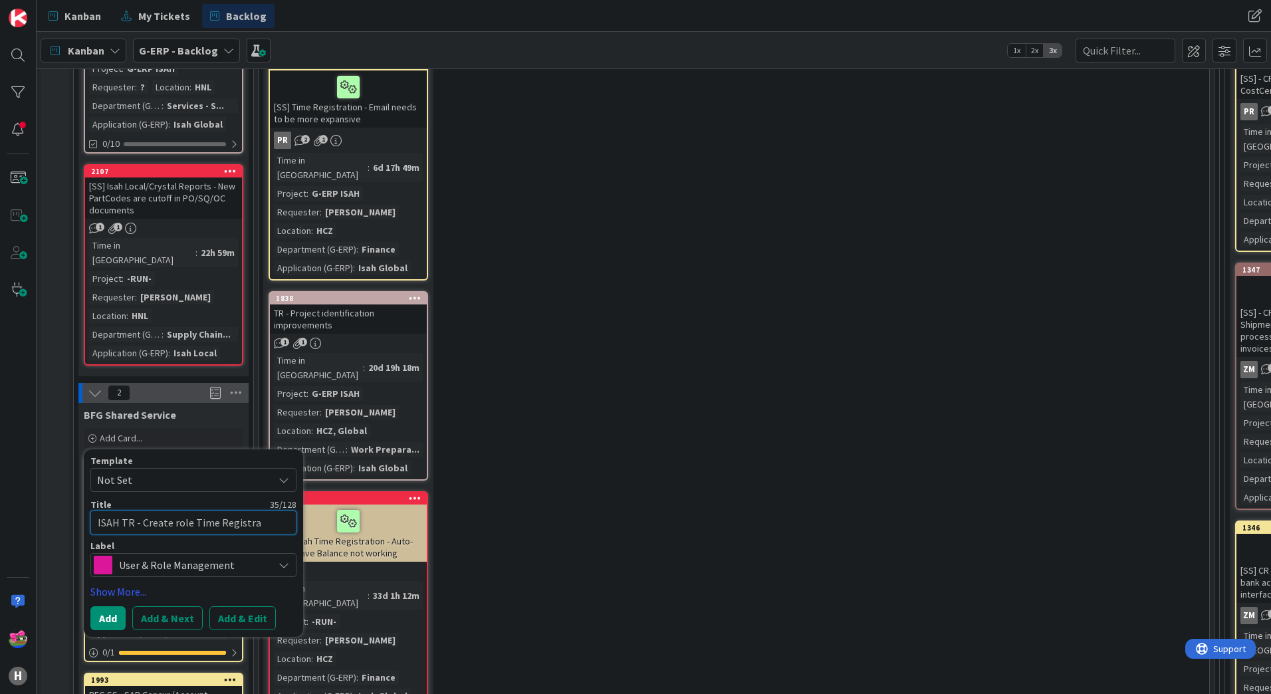
type textarea "ISAH TR - Create role Time Registrat"
type textarea "x"
type textarea "ISAH TR - Create role Time Registrati"
type textarea "x"
type textarea "ISAH TR - Create role Time Registratio"
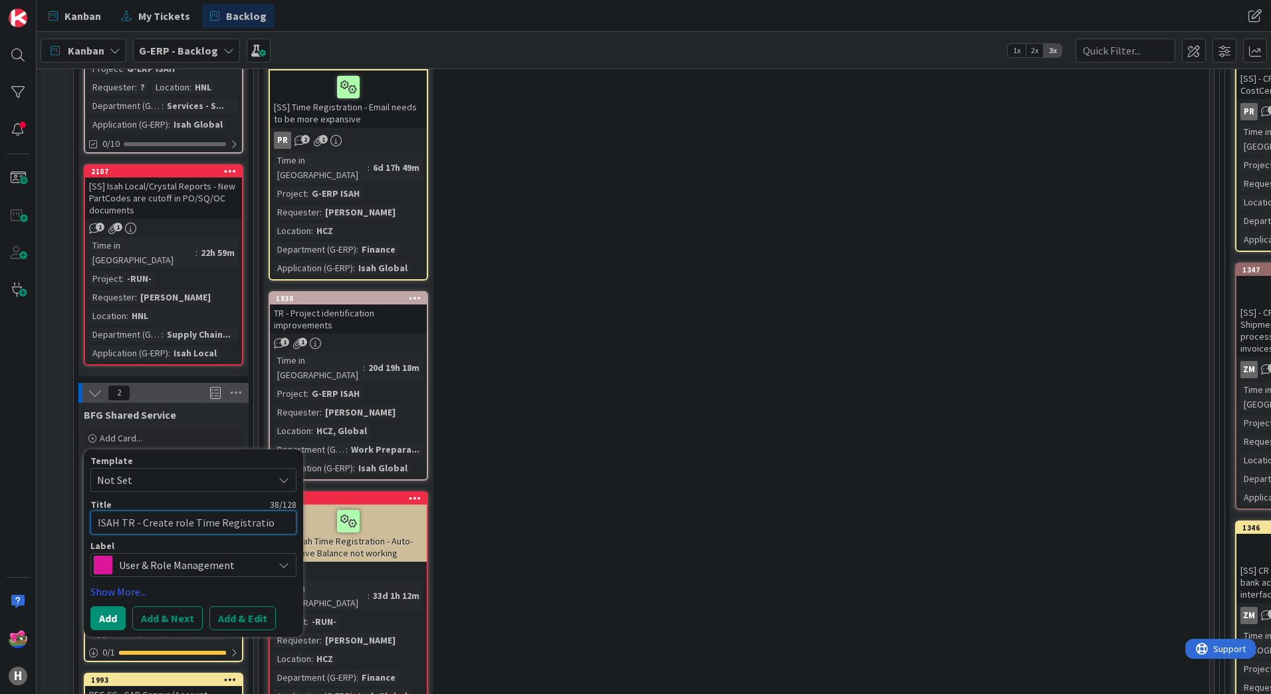
type textarea "x"
type textarea "ISAH TR - Create role Time Registration"
type textarea "x"
type textarea "ISAH TR - Create role Time Registration"
type textarea "x"
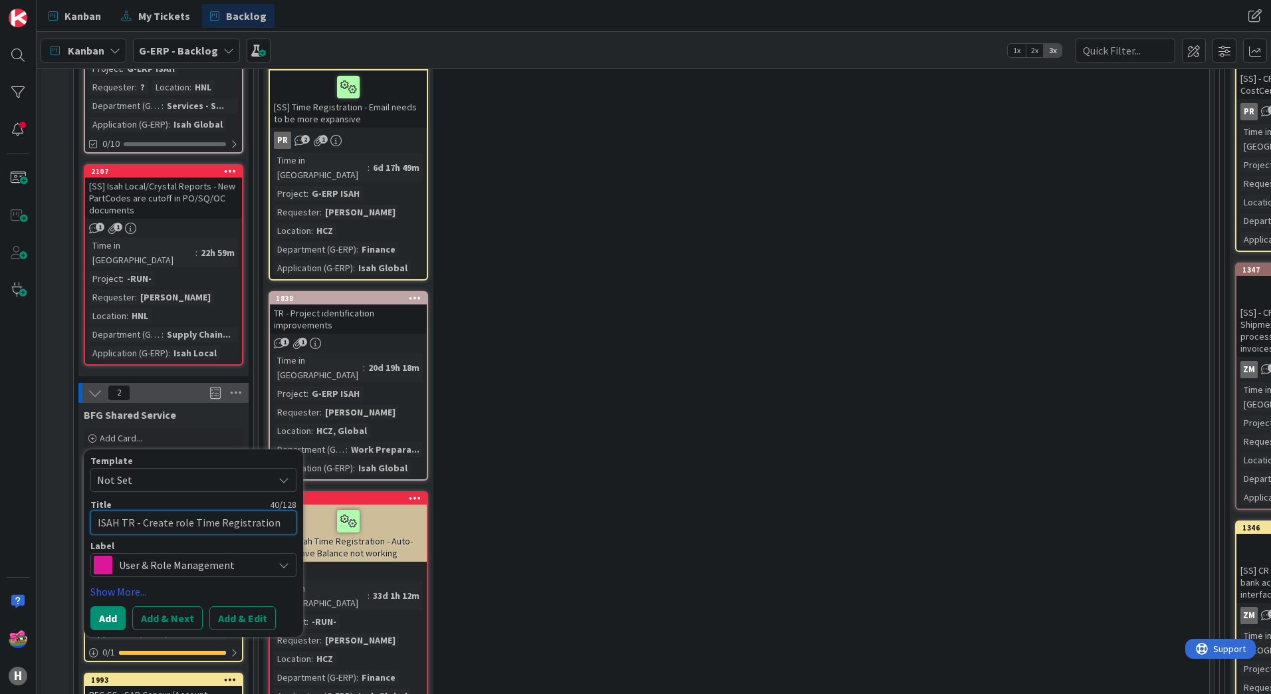
type textarea "ISAH TR - Create role Time Registration A"
type textarea "x"
type textarea "ISAH TR - Create role Time Registration Ad"
type textarea "x"
type textarea "ISAH TR - Create role Time Registration Adm"
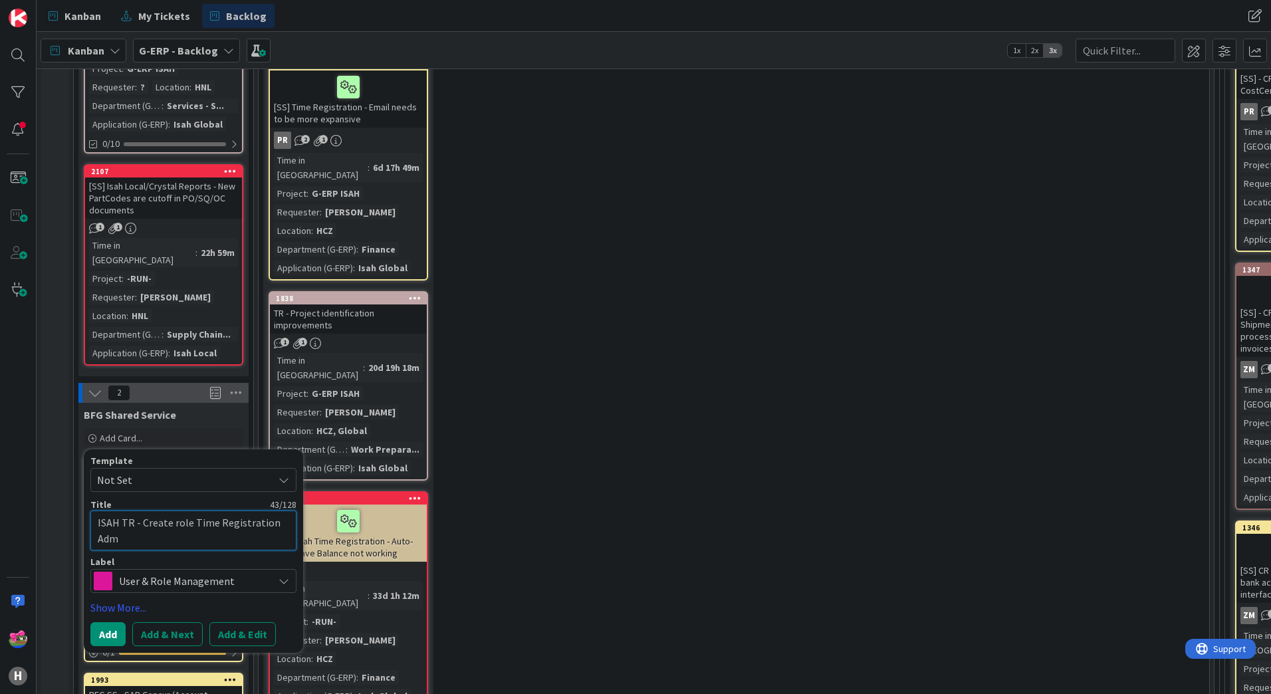
type textarea "x"
type textarea "ISAH TR - Create role Time Registration Admi"
type textarea "x"
type textarea "ISAH TR - Create role Time Registration Admin"
click at [246, 622] on button "Add & Edit" at bounding box center [242, 634] width 66 height 24
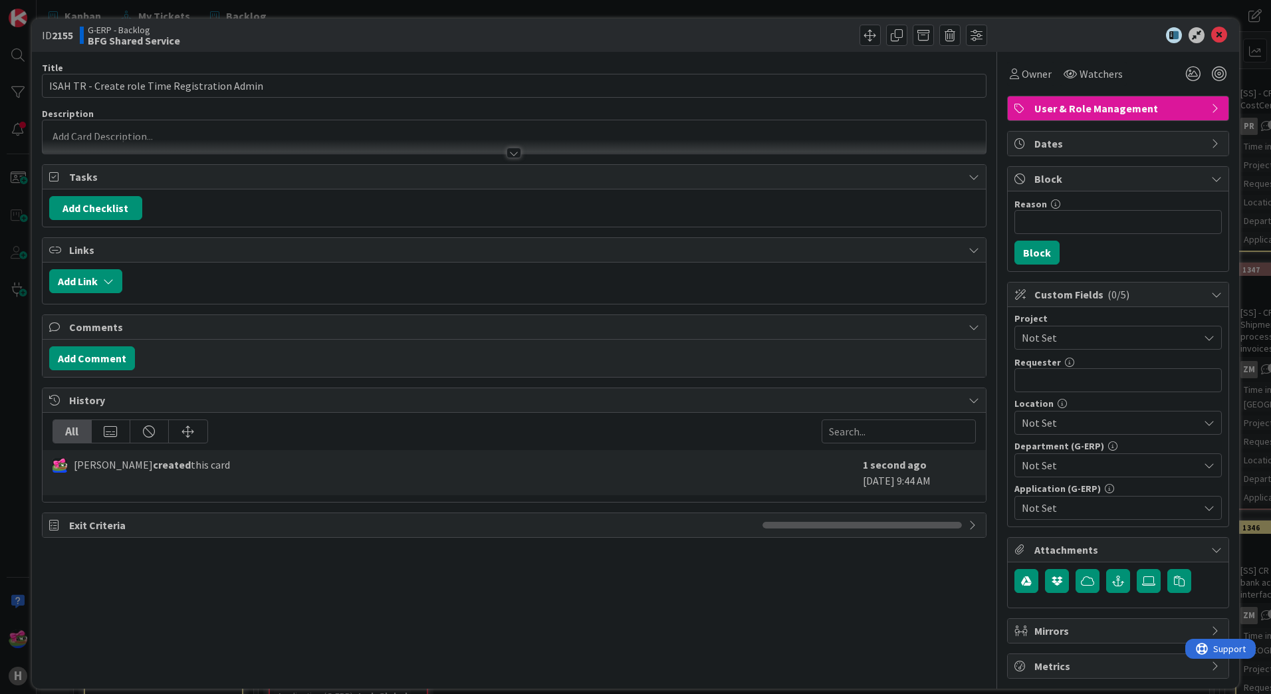
click at [1081, 341] on span "Not Set" at bounding box center [1107, 337] width 170 height 19
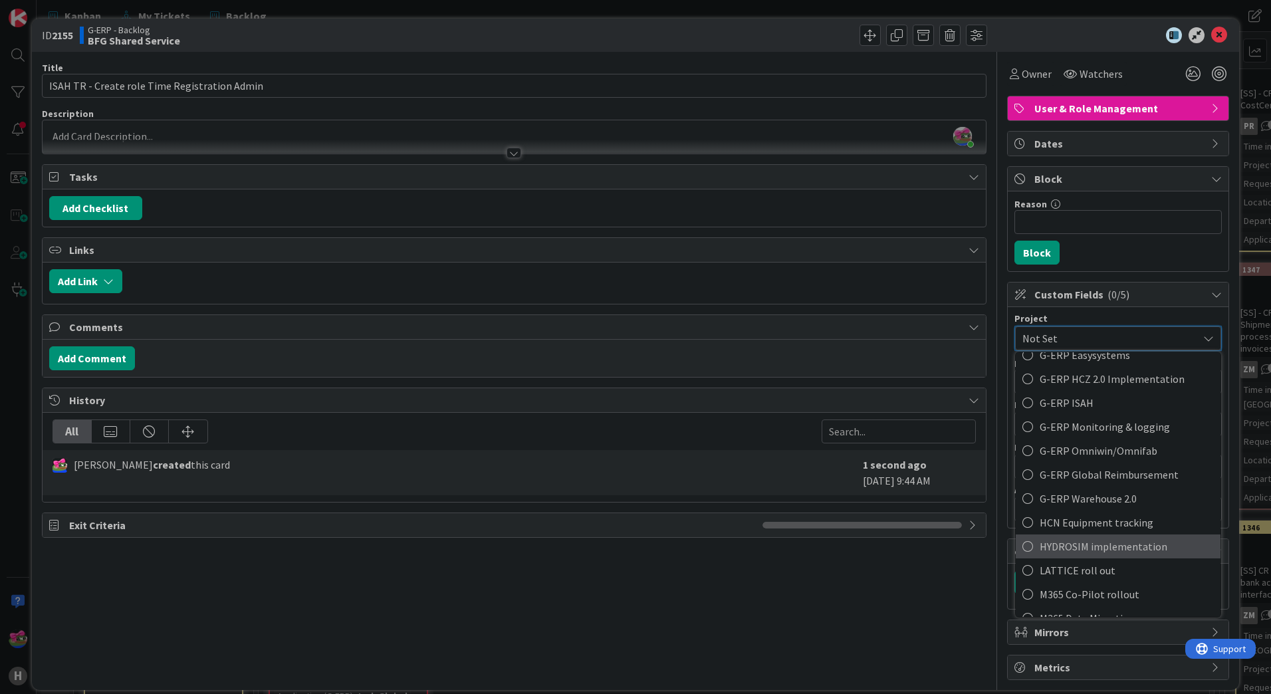
scroll to position [538, 0]
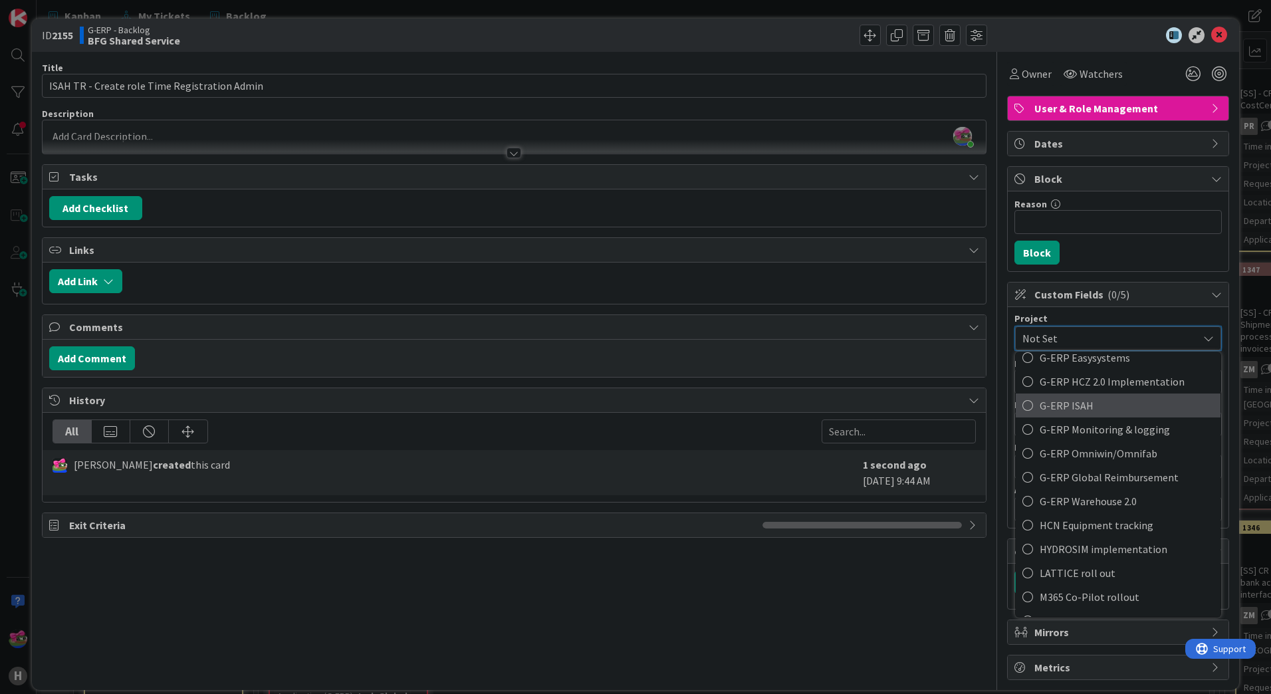
click at [1040, 415] on span "G-ERP ISAH" at bounding box center [1127, 405] width 174 height 20
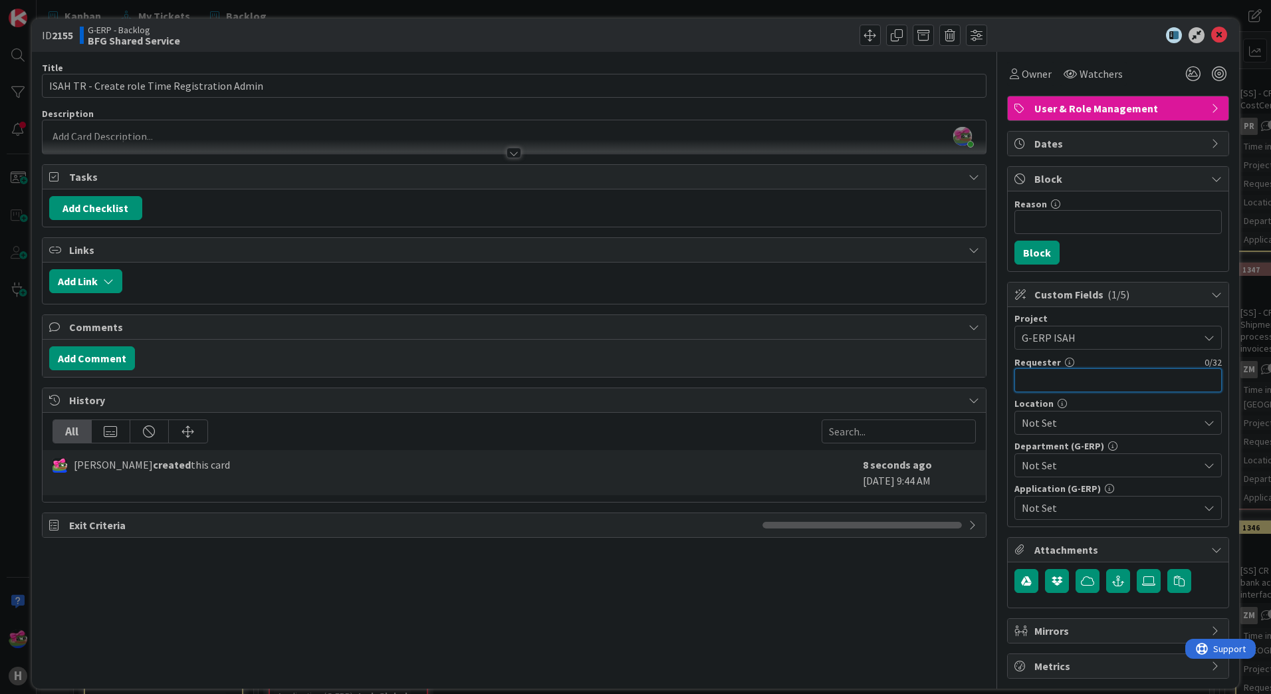
click at [1031, 379] on input "text" at bounding box center [1117, 380] width 207 height 24
type input "[PERSON_NAME]"
click at [1098, 410] on div "Location Not Set" at bounding box center [1117, 417] width 207 height 36
click at [1086, 422] on span "Not Set" at bounding box center [1110, 423] width 177 height 16
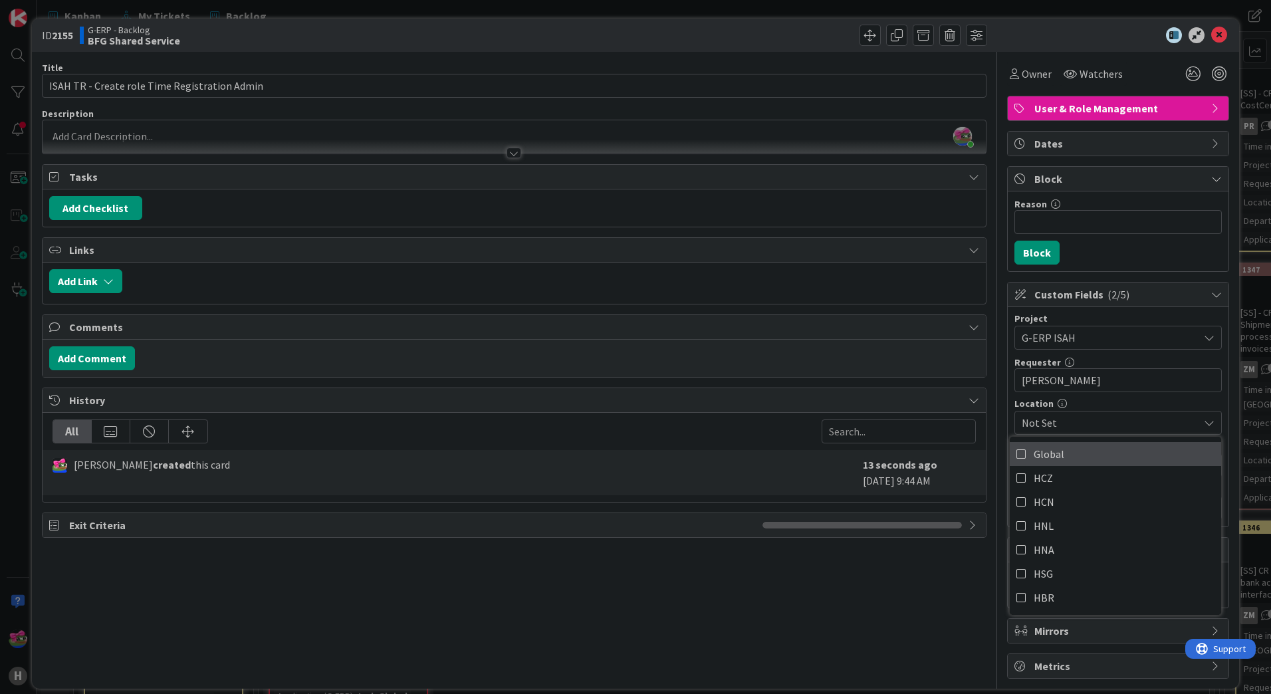
click at [1044, 443] on link "Global" at bounding box center [1115, 454] width 211 height 24
click at [744, 580] on div "Title 45 / 128 ISAH TR - Create role Time Registration Admin Description [PERSO…" at bounding box center [514, 365] width 944 height 627
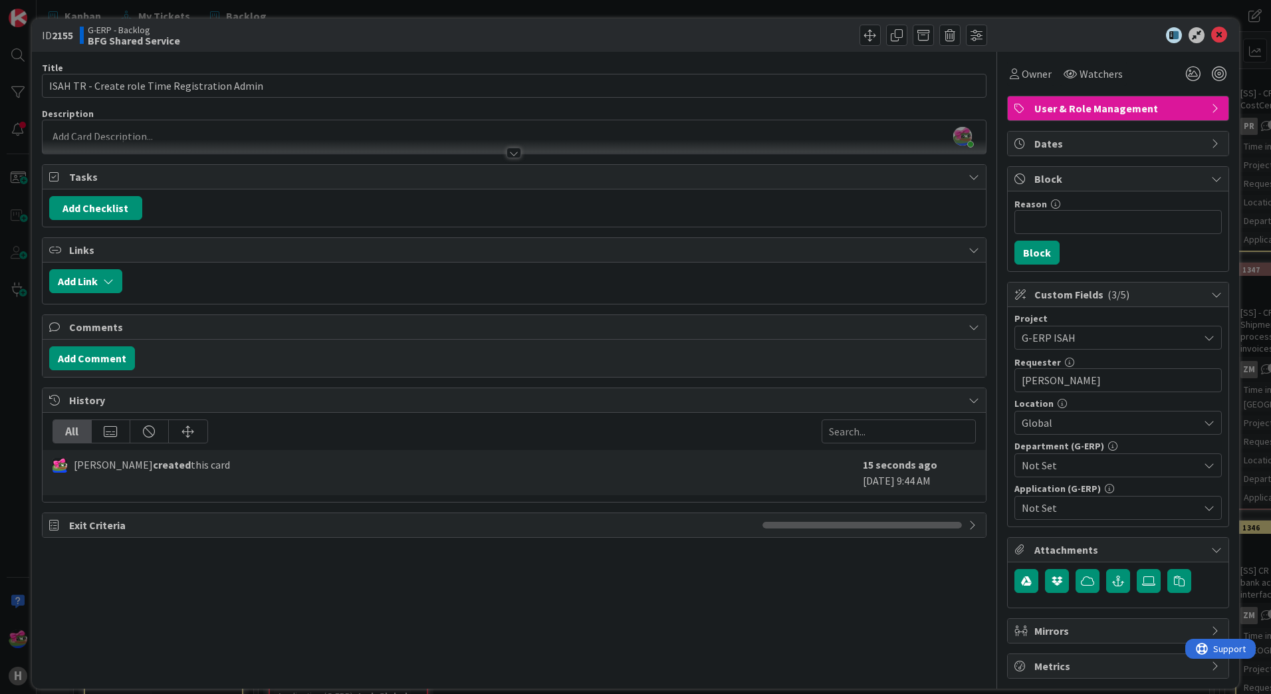
click at [1077, 462] on span "Not Set" at bounding box center [1110, 465] width 177 height 16
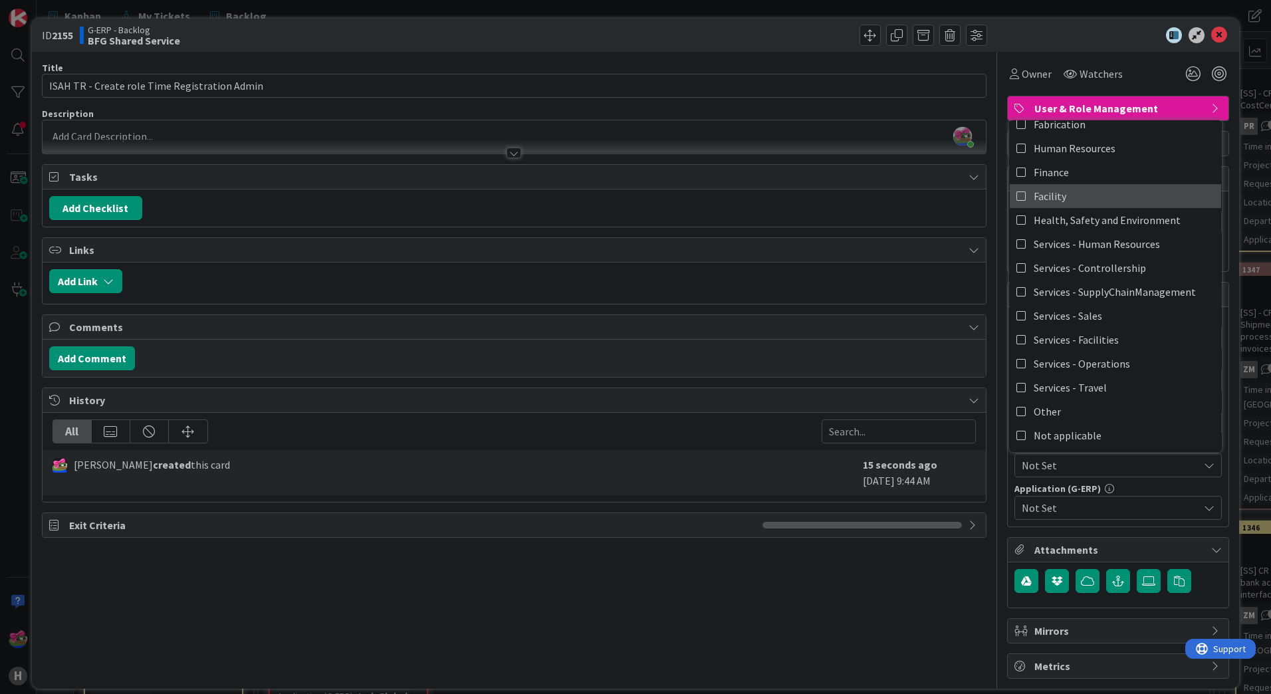
scroll to position [110, 0]
click at [1035, 174] on span "Finance" at bounding box center [1051, 171] width 35 height 20
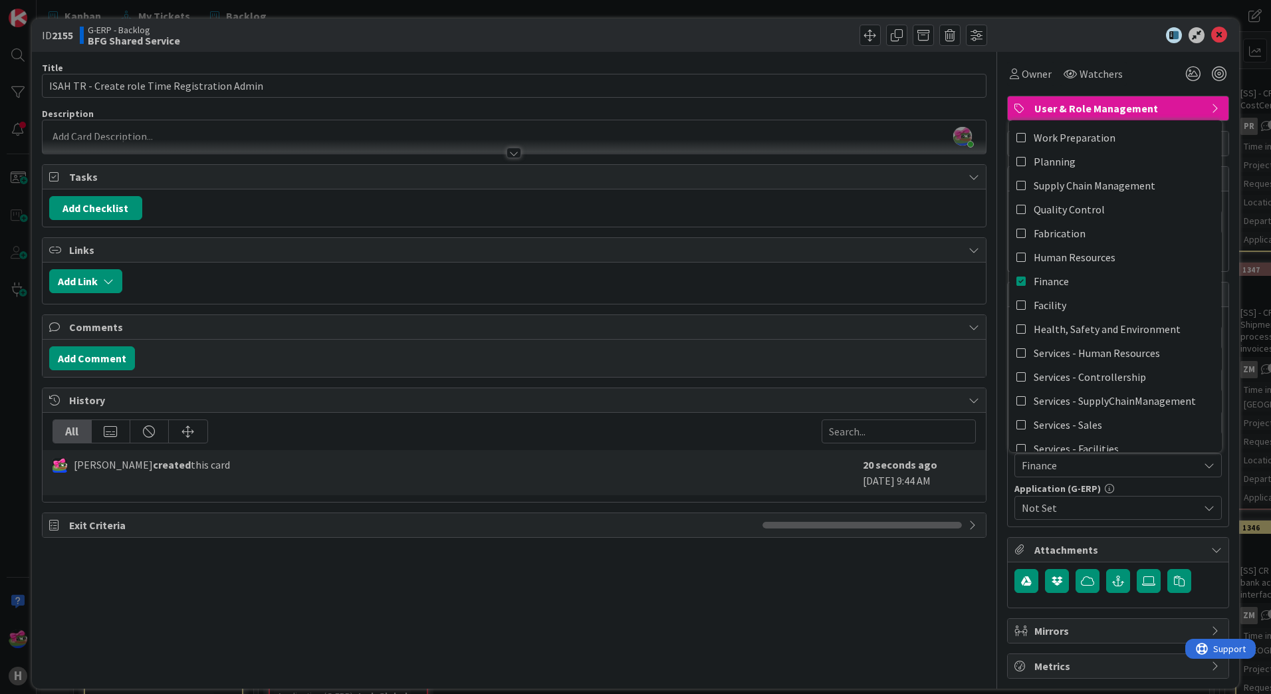
click at [1050, 507] on span "Not Set" at bounding box center [1110, 508] width 177 height 16
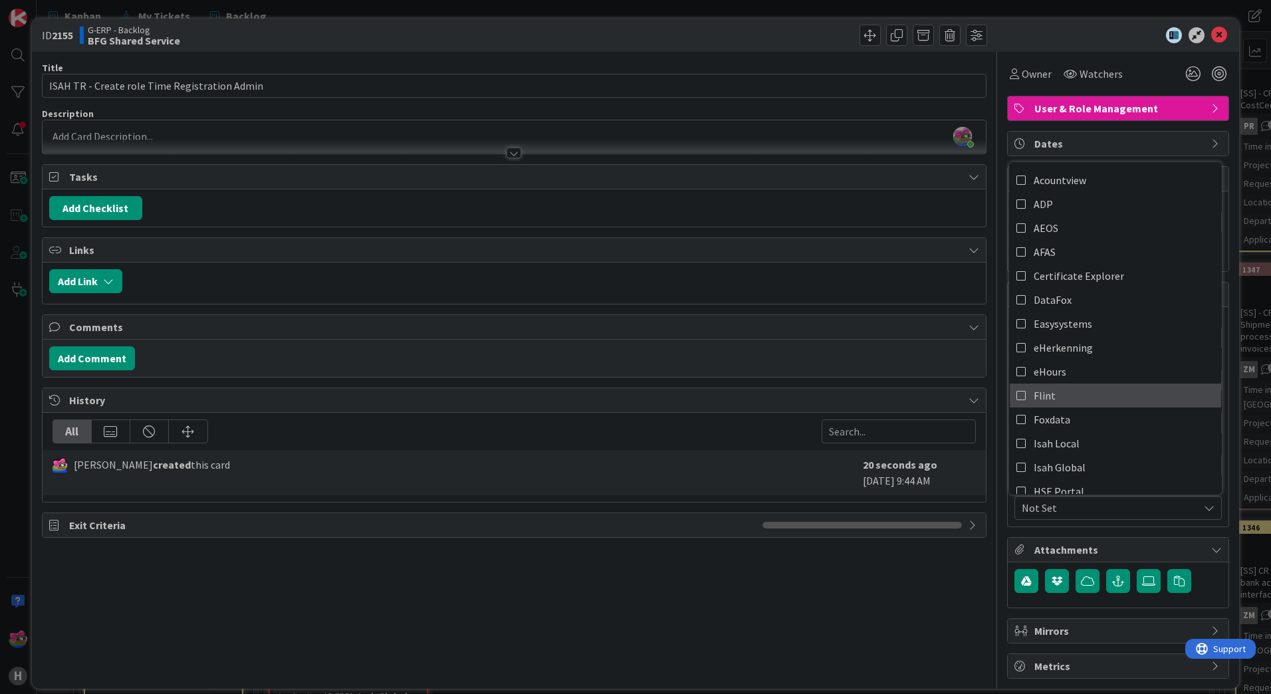
scroll to position [66, 0]
click at [1050, 404] on span "Isah Global" at bounding box center [1060, 401] width 52 height 20
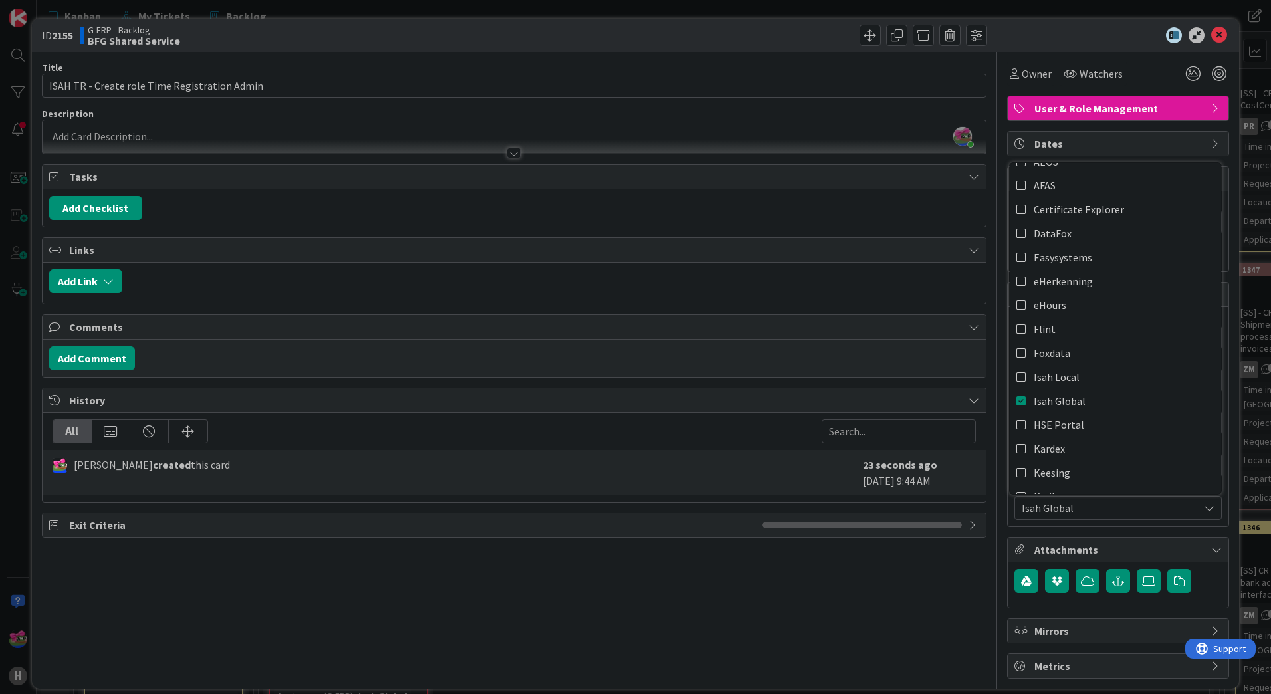
click at [827, 637] on div "Title 45 / 128 ISAH TR - Create role Time Registration Admin Description [PERSO…" at bounding box center [514, 365] width 944 height 627
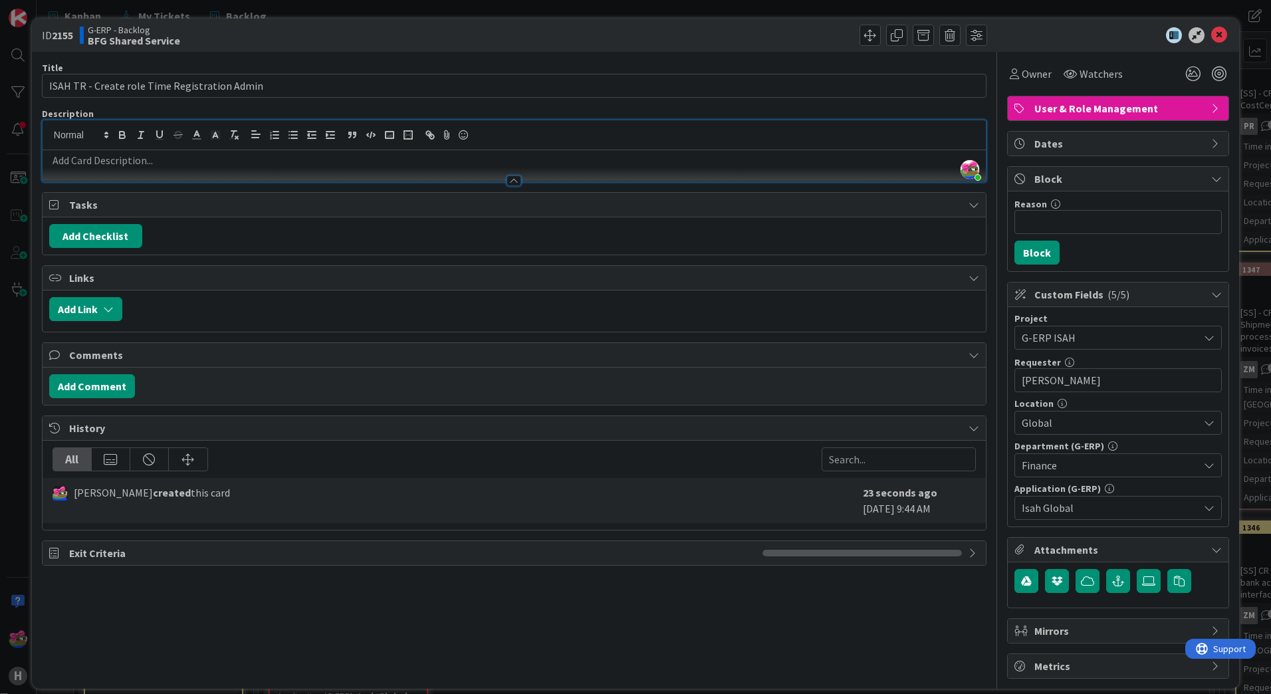
click at [107, 130] on div "[PERSON_NAME] just joined" at bounding box center [514, 150] width 943 height 61
click at [182, 169] on div at bounding box center [514, 174] width 943 height 14
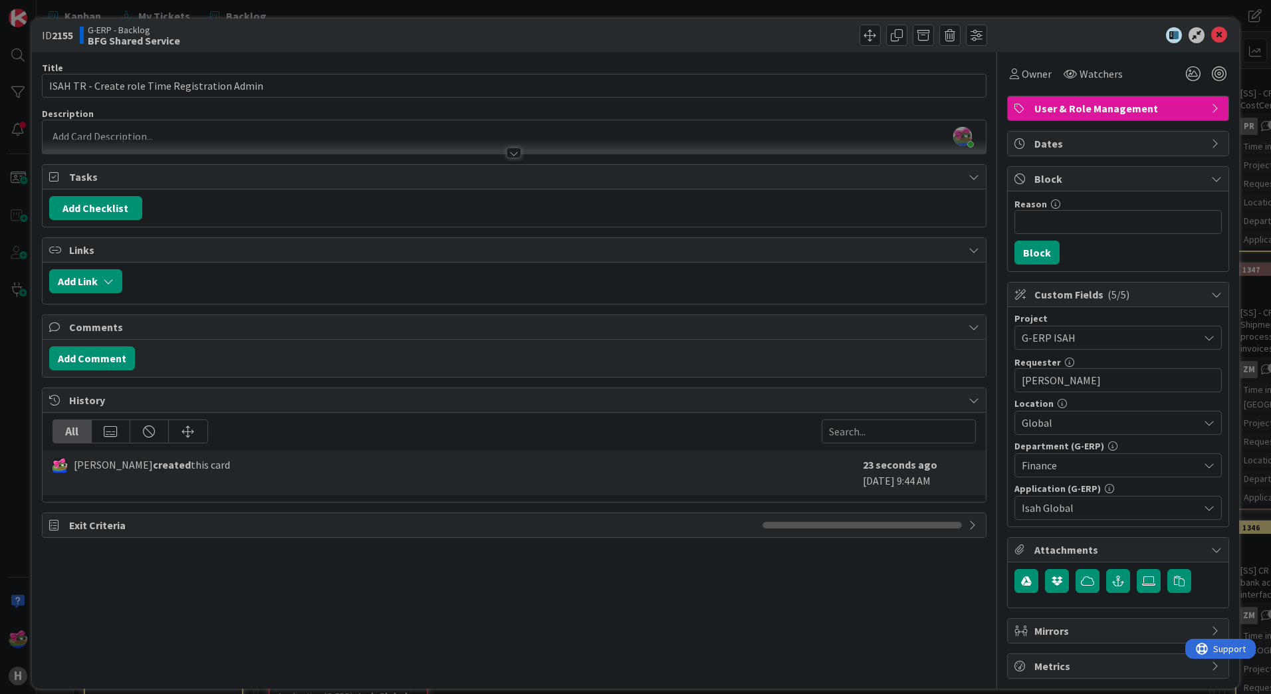
click at [178, 144] on div at bounding box center [514, 147] width 943 height 14
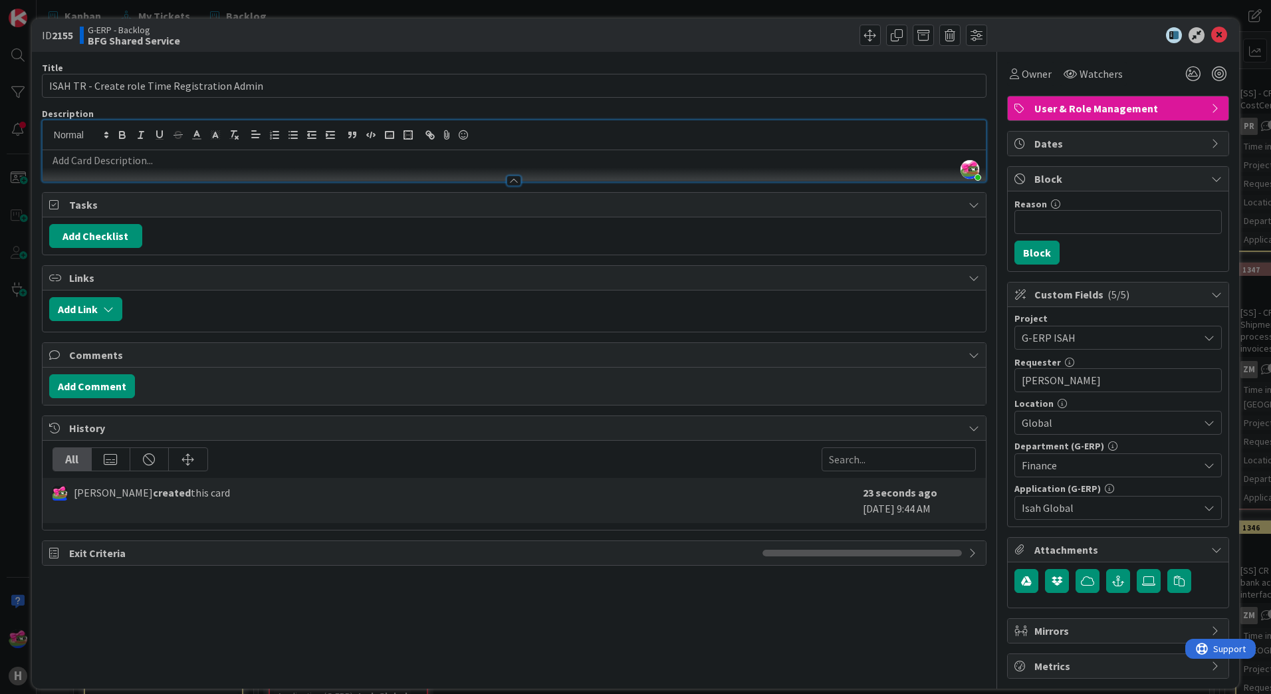
click at [185, 162] on p at bounding box center [514, 160] width 930 height 15
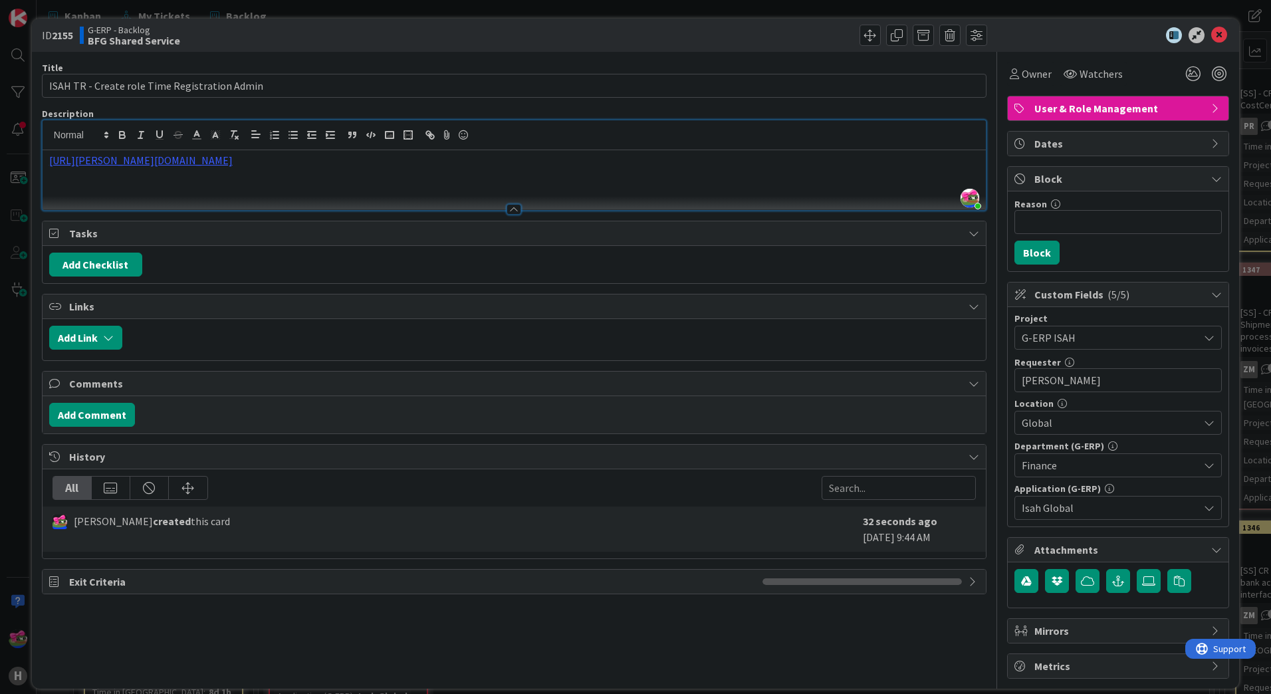
click at [234, 188] on div "[URL][PERSON_NAME][DOMAIN_NAME]" at bounding box center [514, 180] width 943 height 60
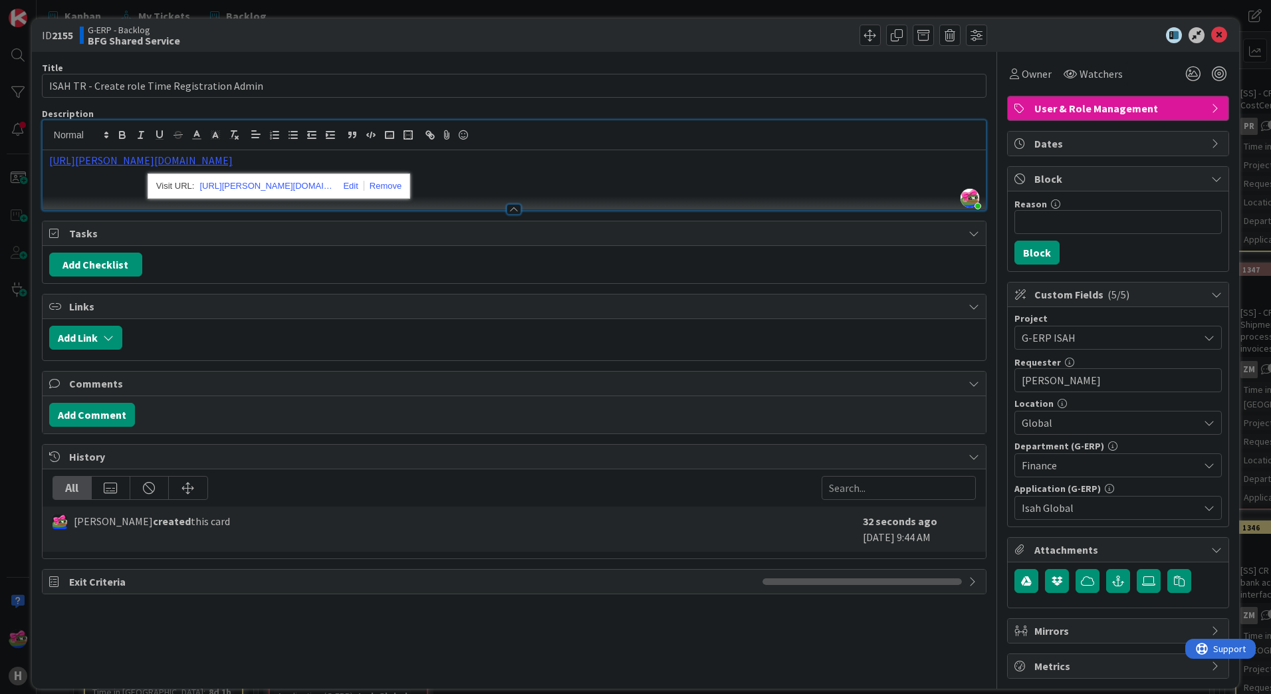
click at [85, 190] on div "[URL][PERSON_NAME][DOMAIN_NAME]" at bounding box center [514, 180] width 943 height 60
click at [531, 166] on p "[URL][PERSON_NAME][DOMAIN_NAME]" at bounding box center [514, 160] width 930 height 15
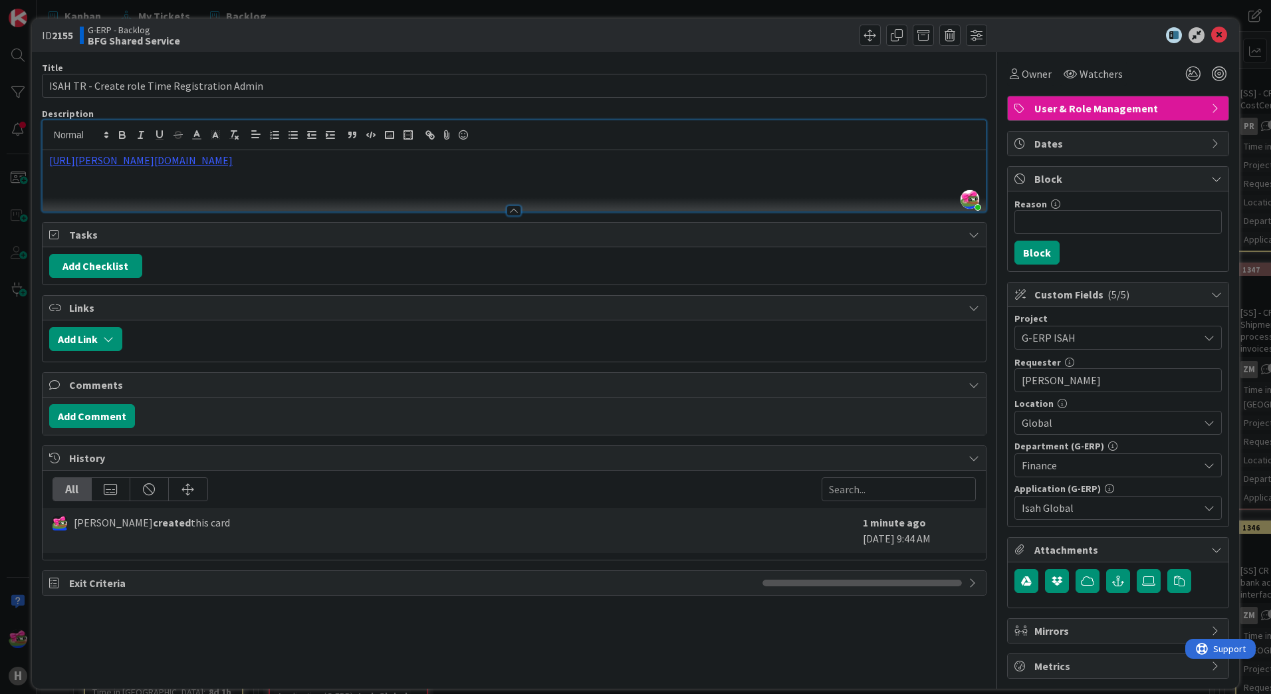
click at [132, 192] on p at bounding box center [514, 190] width 930 height 15
paste div
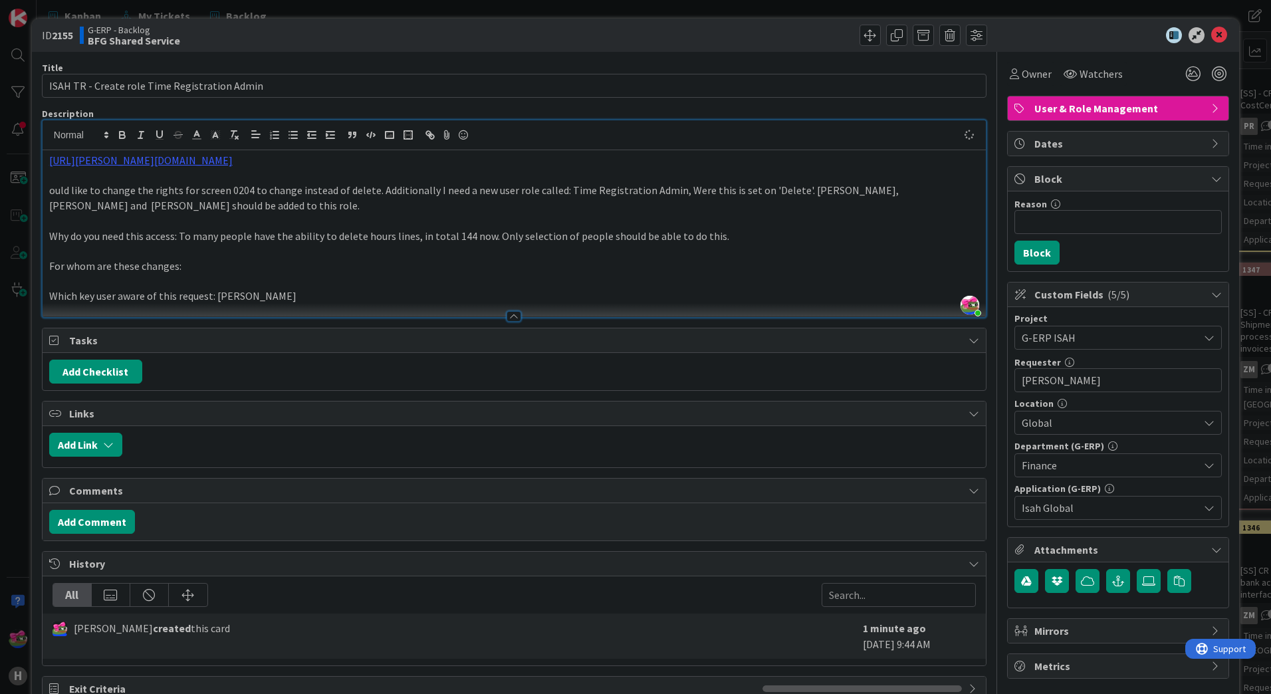
click at [47, 187] on div "[URL][PERSON_NAME][DOMAIN_NAME] ould like to change the rights for screen 0204 …" at bounding box center [514, 233] width 943 height 167
click at [158, 191] on p "Request is about change the rights for screen 0204 to change instead of delete.…" at bounding box center [514, 198] width 930 height 30
click at [174, 189] on p "Request is about changing the rights for screen 0204 to change instead of delet…" at bounding box center [514, 198] width 930 height 30
click at [174, 188] on p "Request is about changing the rights for screen 0204 to change instead of delet…" at bounding box center [514, 198] width 930 height 30
click at [388, 189] on p "Request is about changing rights for screen 0204 to change instead of delete. A…" at bounding box center [514, 198] width 930 height 30
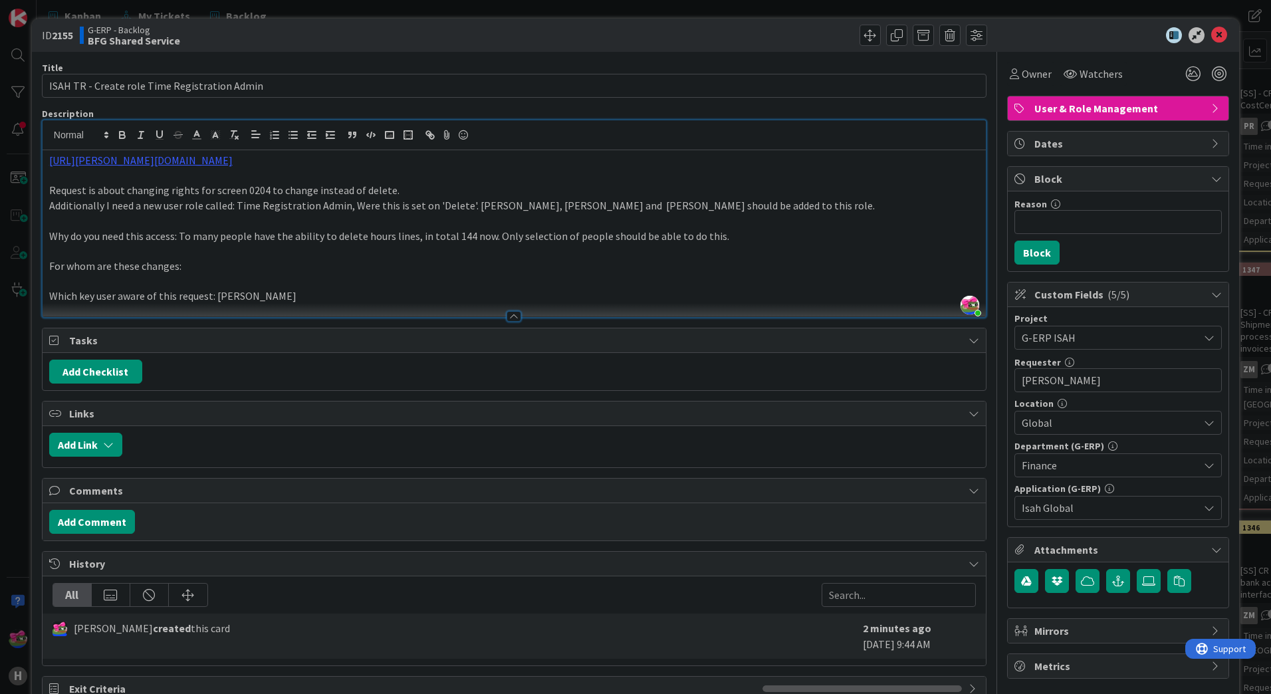
click at [441, 185] on p "Request is about changing rights for screen 0204 to change instead of delete." at bounding box center [514, 190] width 930 height 15
drag, startPoint x: 104, startPoint y: 205, endPoint x: 231, endPoint y: 205, distance: 127.0
click at [231, 205] on p "Additionally I need a new user role called: Time Registration Admin, Were this …" at bounding box center [514, 205] width 930 height 15
click at [366, 205] on p "Additionally requested is creation of new role: Time Registration Admin, Were t…" at bounding box center [514, 205] width 930 height 15
click at [397, 207] on p "Additionally requested is creation of new role: Time Registration Admin where t…" at bounding box center [514, 205] width 930 height 15
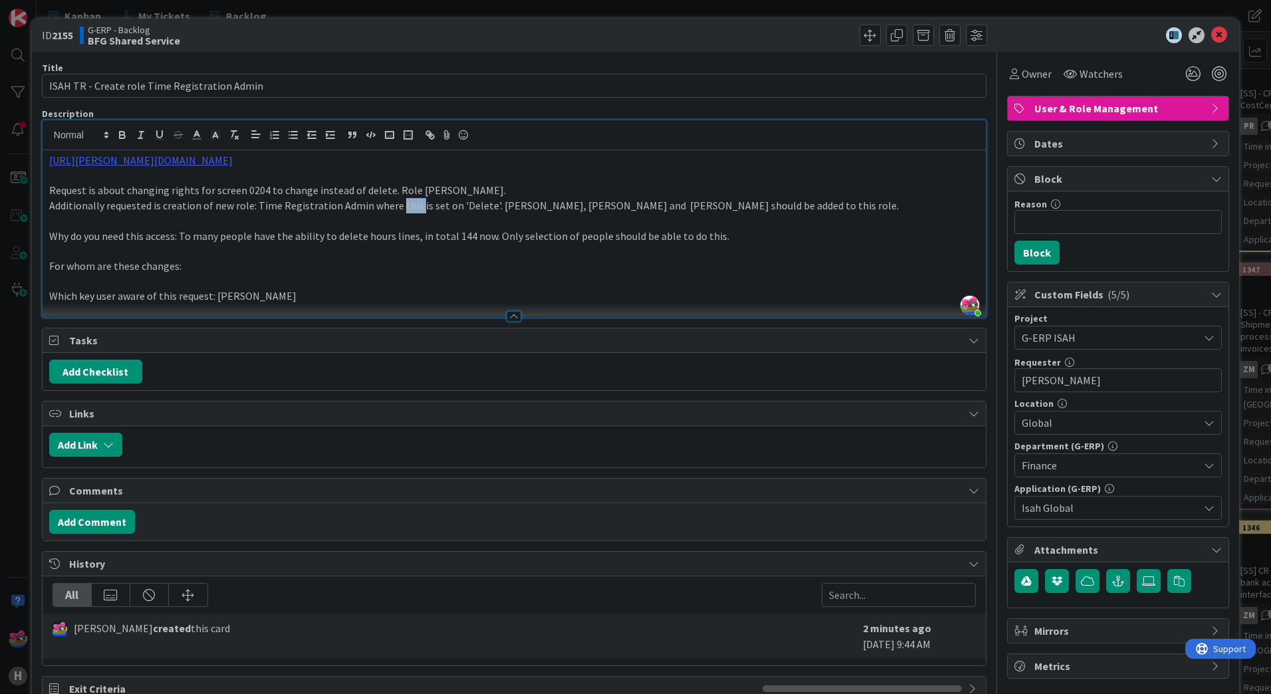
click at [396, 207] on p "Additionally requested is creation of new role: Time Registration Admin where t…" at bounding box center [514, 205] width 930 height 15
click at [473, 208] on p "Additionally requested is creation of new role: Time Registration Admin where p…" at bounding box center [514, 205] width 930 height 15
click at [520, 204] on p "Additionally requested is creation of new role: Time Registration Admin where p…" at bounding box center [514, 205] width 930 height 15
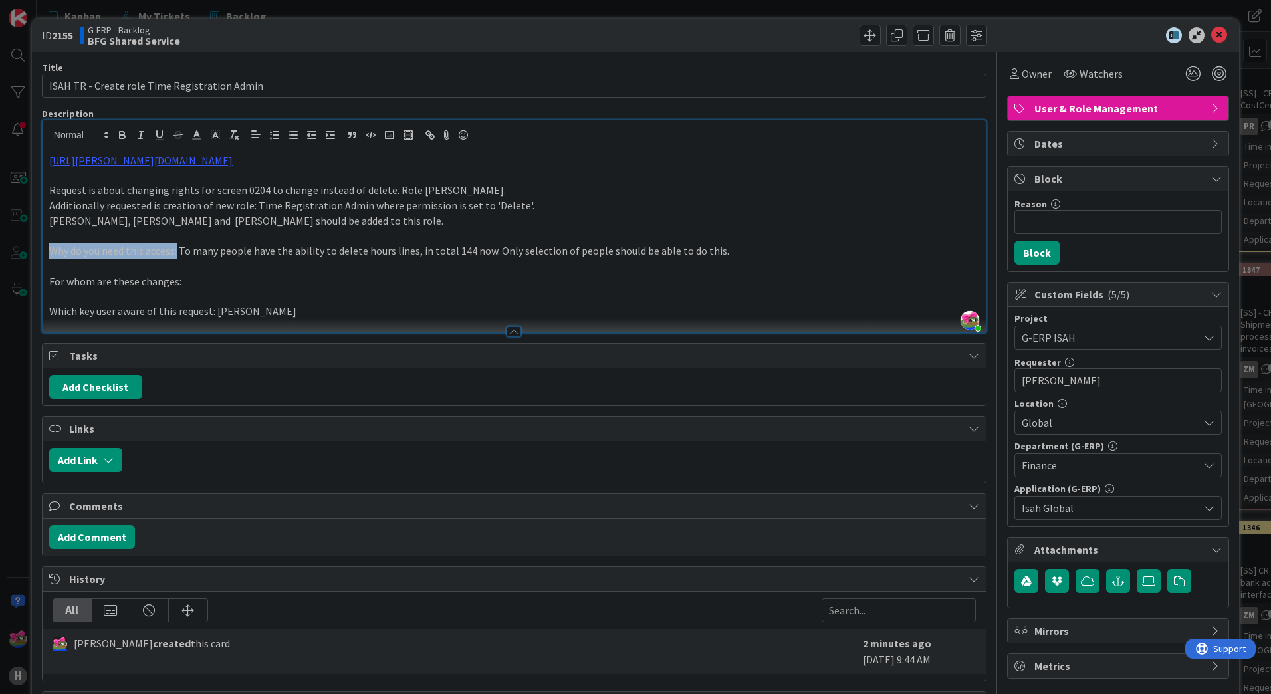
drag, startPoint x: 177, startPoint y: 249, endPoint x: 33, endPoint y: 246, distance: 144.9
click at [33, 246] on div "ID 2155 G-ERP - Backlog BFG Shared Service Title 45 / 128 ISAH TR - Create role…" at bounding box center [635, 373] width 1207 height 708
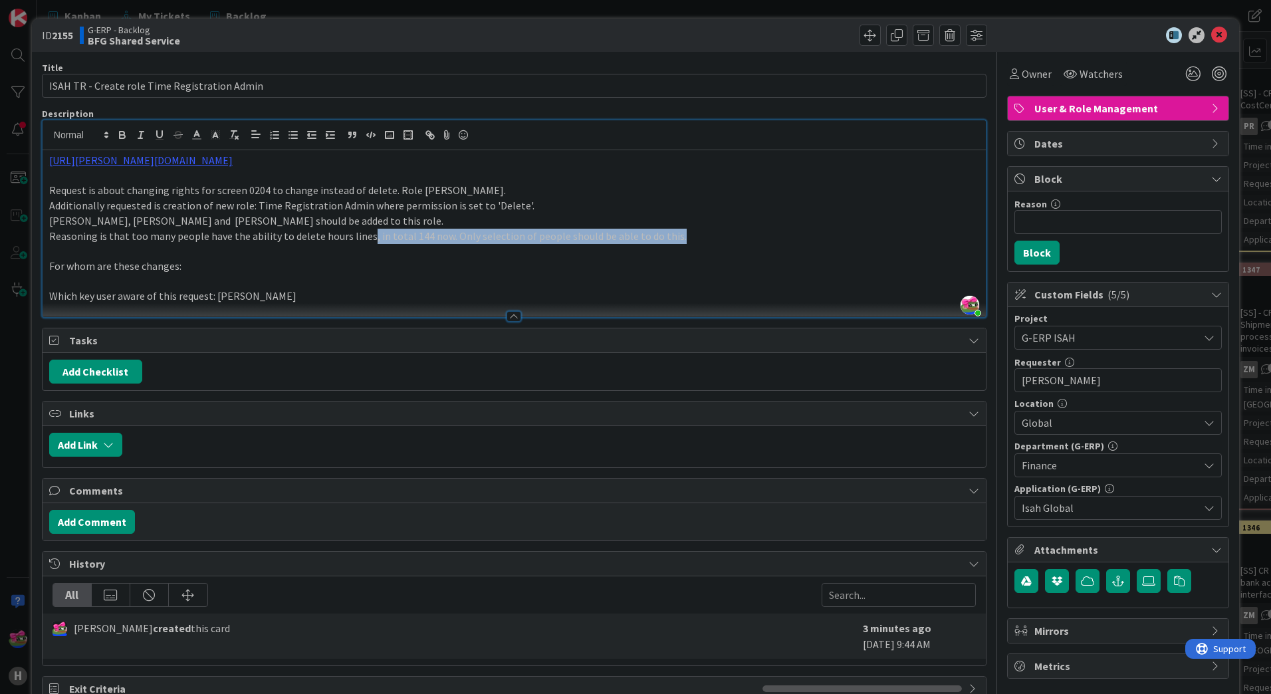
drag, startPoint x: 364, startPoint y: 238, endPoint x: 678, endPoint y: 238, distance: 313.7
click at [678, 238] on p "Reasoning is that too many people have the ability to delete hours lines, in to…" at bounding box center [514, 236] width 930 height 15
drag, startPoint x: 187, startPoint y: 268, endPoint x: 38, endPoint y: 251, distance: 149.8
click at [38, 251] on div "ID 2155 G-ERP - Backlog BFG Shared Service Title 45 / 128 ISAH TR - Create role…" at bounding box center [635, 365] width 1207 height 693
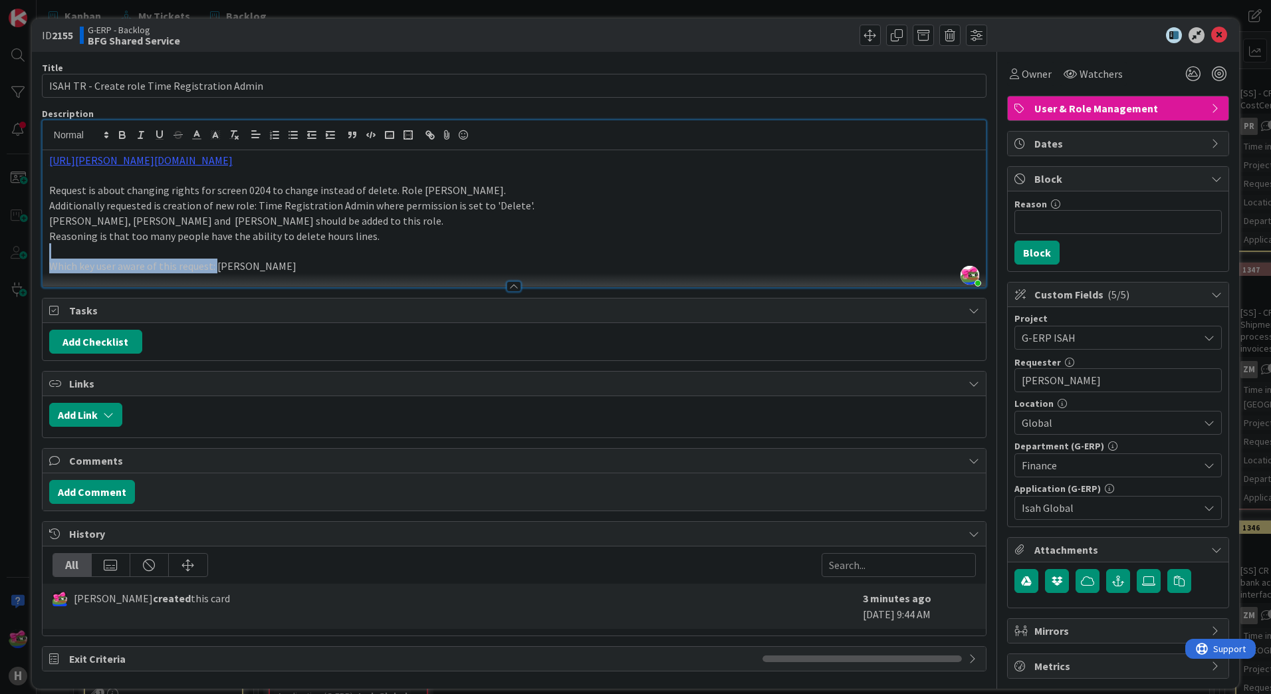
drag, startPoint x: 217, startPoint y: 266, endPoint x: 3, endPoint y: 250, distance: 214.0
click at [3, 250] on div "ID 2155 G-ERP - Backlog BFG Shared Service Title 45 / 128 ISAH TR - Create role…" at bounding box center [635, 347] width 1271 height 694
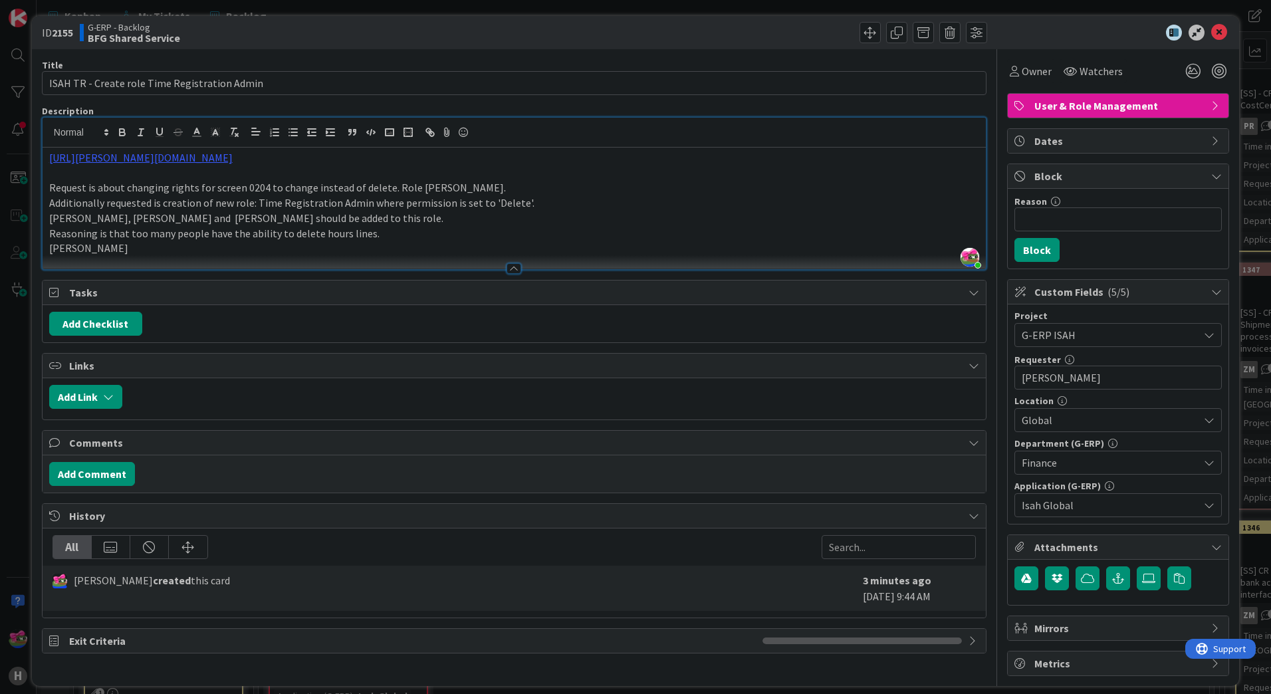
scroll to position [0, 0]
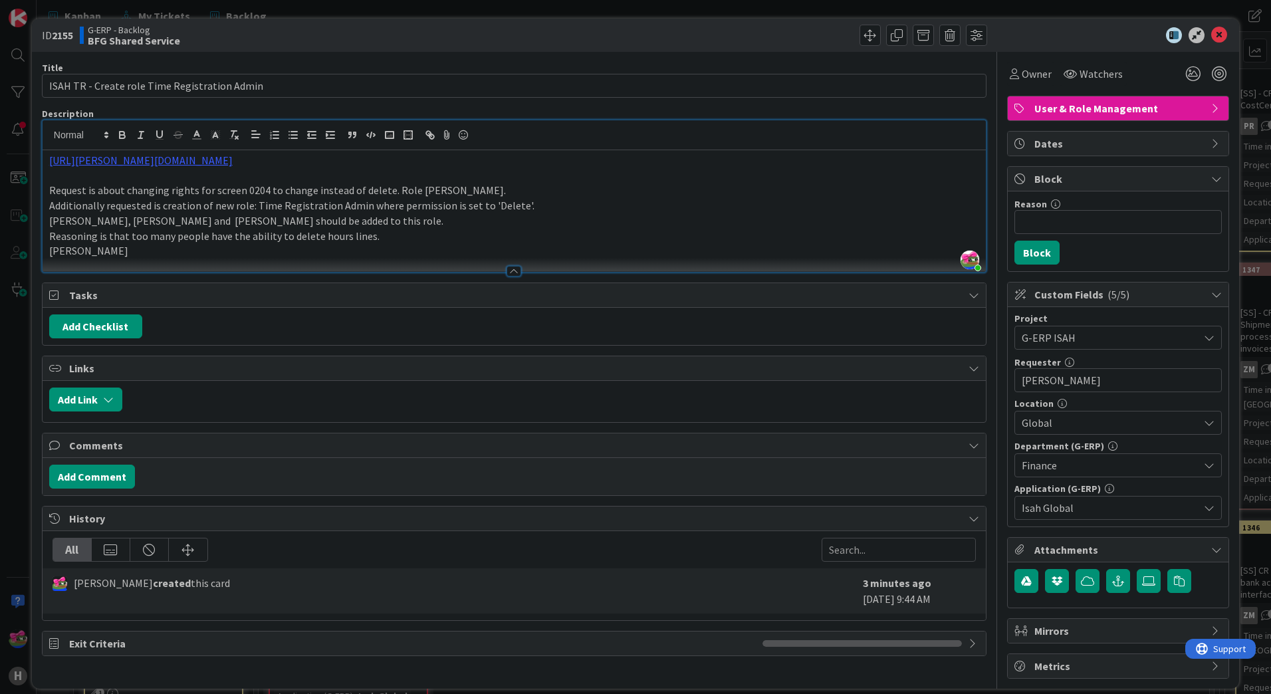
drag, startPoint x: 112, startPoint y: 258, endPoint x: 11, endPoint y: 258, distance: 101.0
click at [11, 258] on div "ID 2155 G-ERP - Backlog BFG Shared Service Title 45 / 128 ISAH TR - Create role…" at bounding box center [635, 347] width 1271 height 694
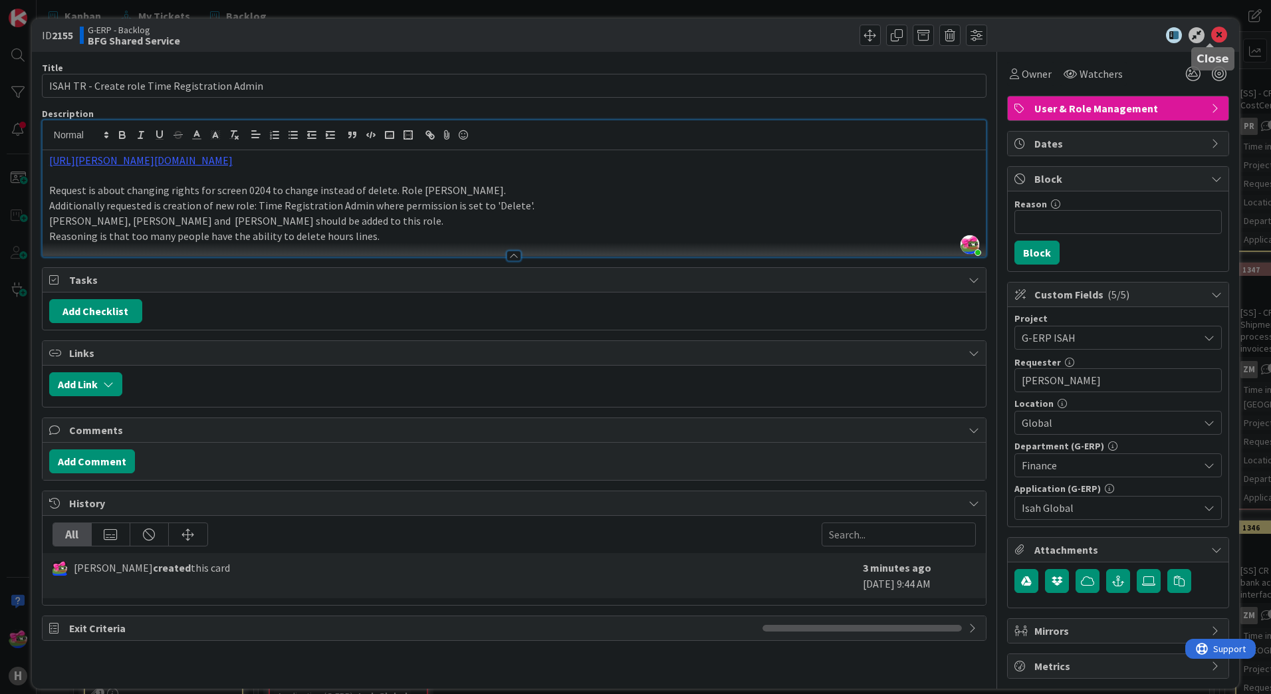
click at [1211, 35] on icon at bounding box center [1219, 35] width 16 height 16
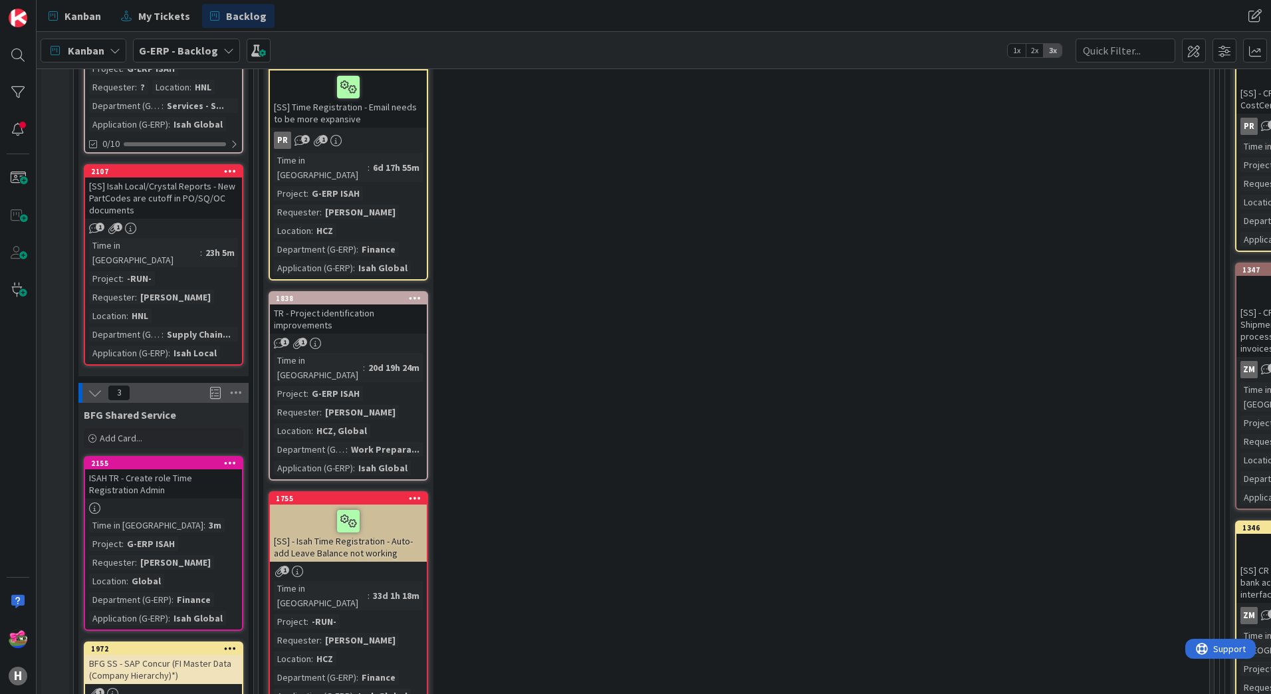
click at [227, 688] on div "1" at bounding box center [163, 693] width 157 height 11
